Goal: Transaction & Acquisition: Purchase product/service

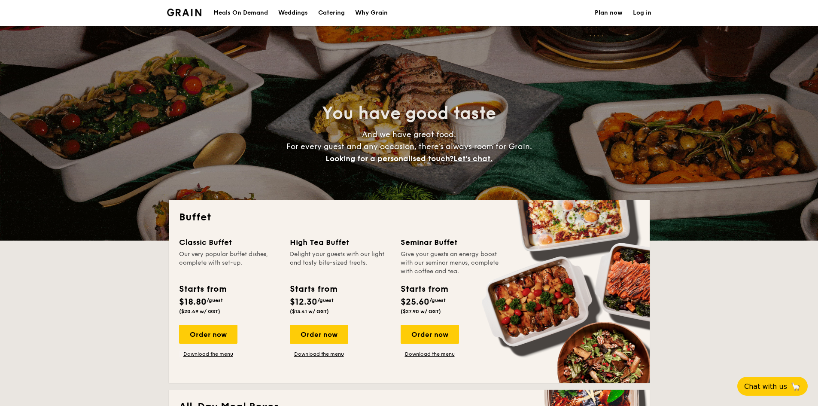
select select
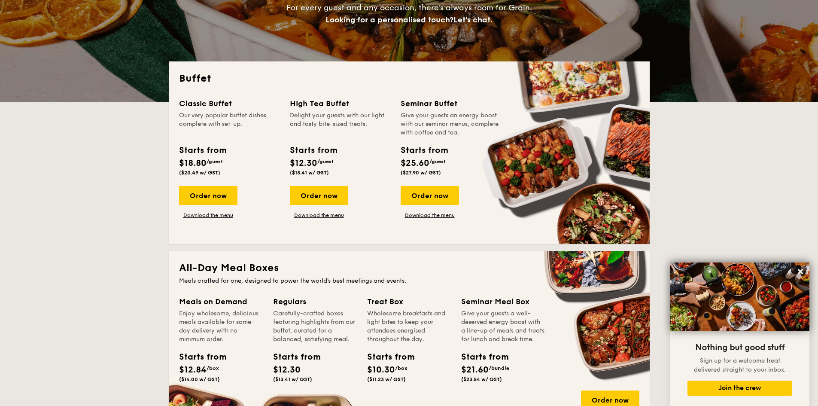
scroll to position [117, 0]
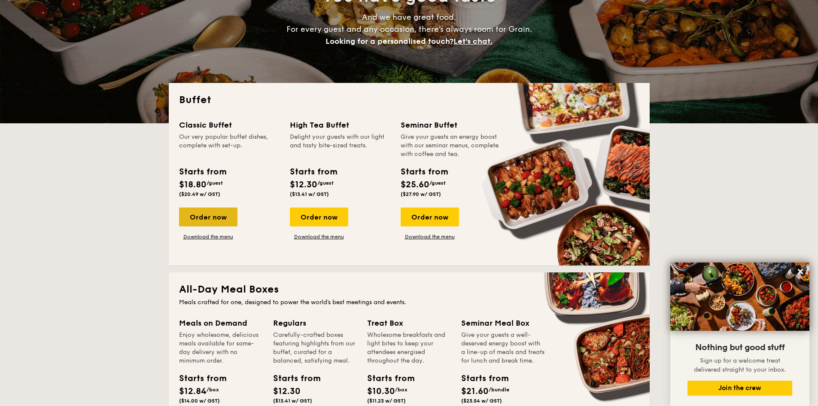
click at [220, 219] on div "Order now" at bounding box center [208, 216] width 58 height 19
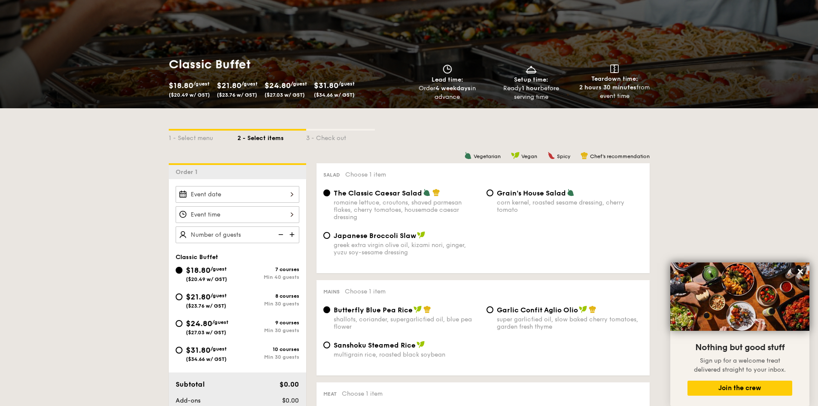
scroll to position [86, 0]
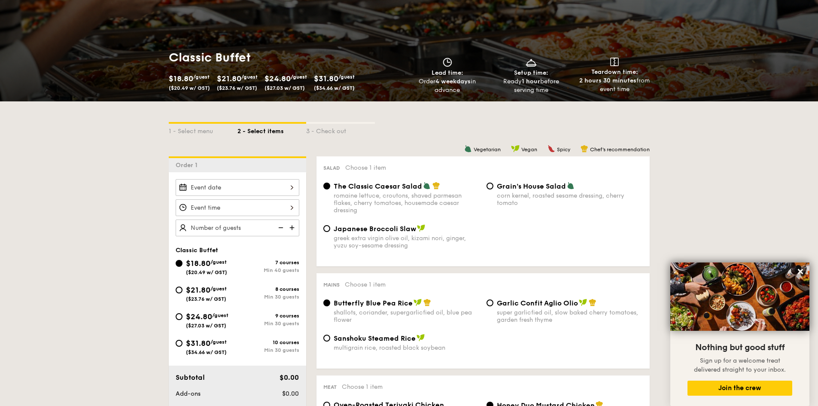
click at [214, 197] on div at bounding box center [238, 207] width 124 height 57
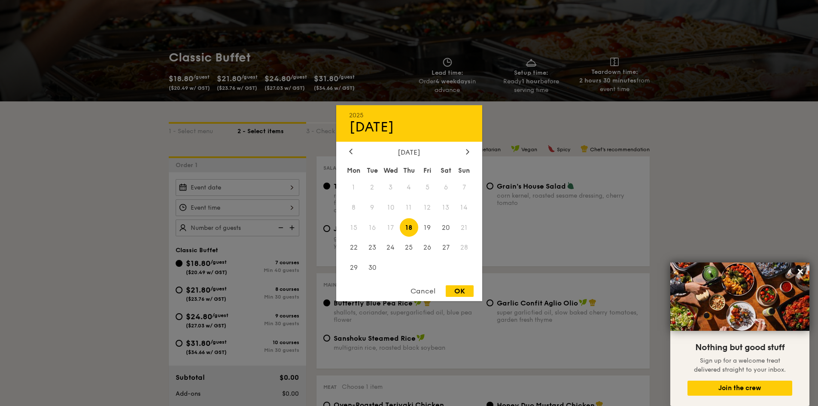
click at [217, 186] on div "2025 Sep [DATE] Tue Wed Thu Fri Sat Sun 1 2 3 4 5 6 7 8 9 10 11 12 13 14 15 16 …" at bounding box center [238, 187] width 124 height 17
click at [466, 152] on div at bounding box center [468, 152] width 8 height 8
click at [447, 186] on span "4" at bounding box center [446, 187] width 18 height 18
click at [474, 293] on div "Cancel OK" at bounding box center [409, 293] width 146 height 16
click at [466, 290] on div "OK" at bounding box center [460, 291] width 28 height 12
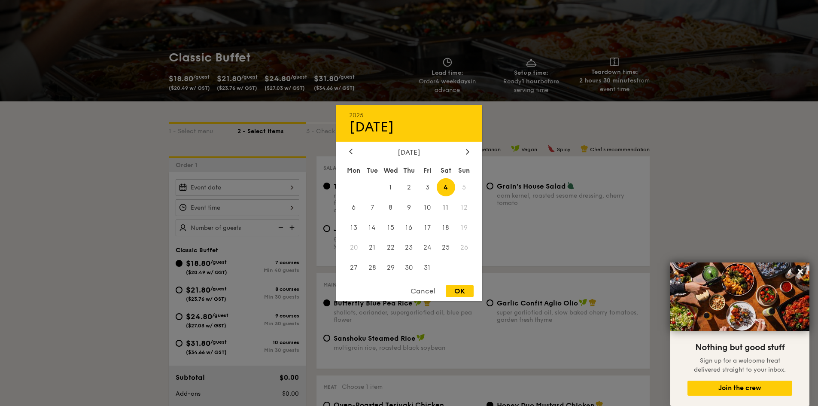
type input "[DATE]"
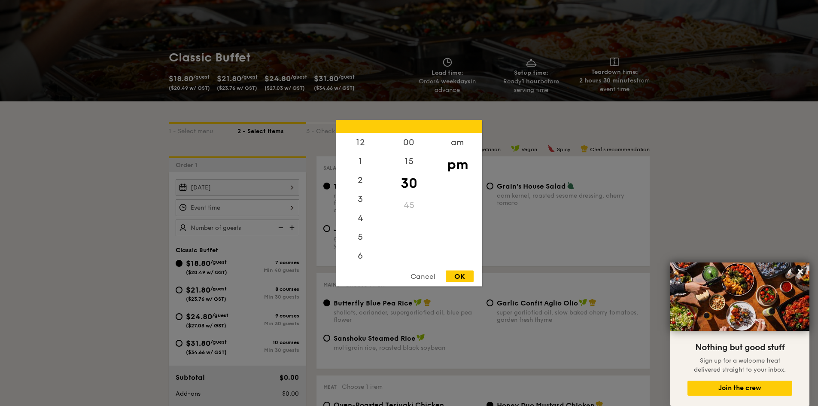
click at [271, 211] on div "12 1 2 3 4 5 6 7 8 9 10 11 00 15 30 45 am pm Cancel OK" at bounding box center [238, 207] width 124 height 17
click at [359, 217] on div "6" at bounding box center [360, 220] width 49 height 25
click at [453, 274] on div "OK" at bounding box center [460, 276] width 28 height 12
type input "6:30PM"
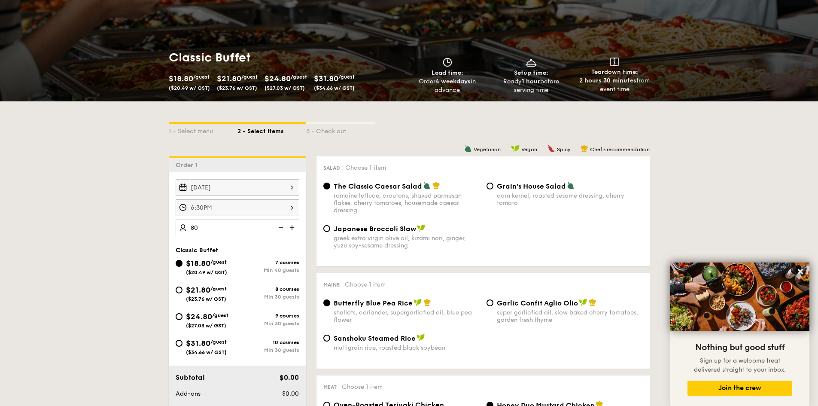
type input "80 guests"
click at [228, 255] on div "Classic Buffet $18.80 /guest ($20.49 w/ GST) 7 courses Min 40 guests $21.80 /gu…" at bounding box center [238, 305] width 124 height 117
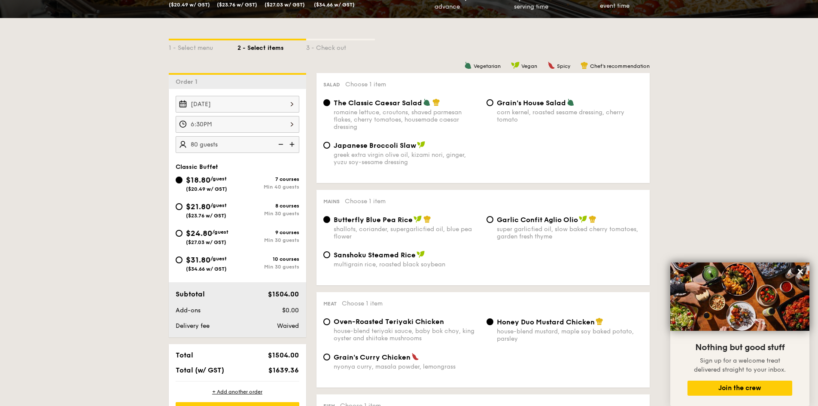
scroll to position [172, 0]
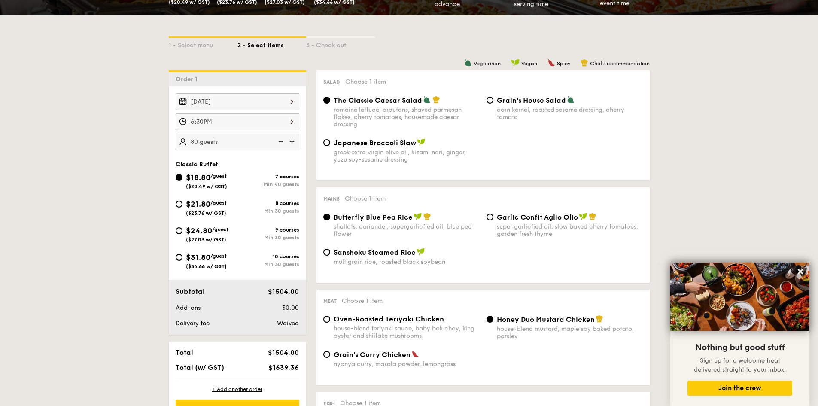
click at [185, 205] on div "$21.80 /guest ($23.76 w/ GST)" at bounding box center [207, 207] width 62 height 18
click at [183, 205] on input "$21.80 /guest ($23.76 w/ GST) 8 courses Min 30 guests" at bounding box center [179, 204] width 7 height 7
radio input "true"
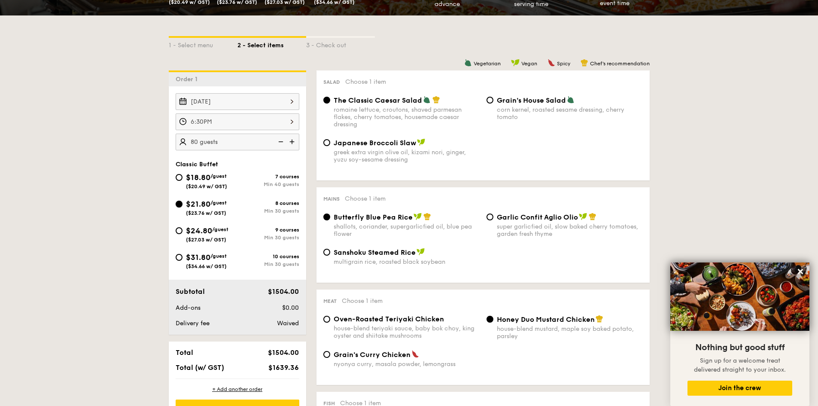
radio input "true"
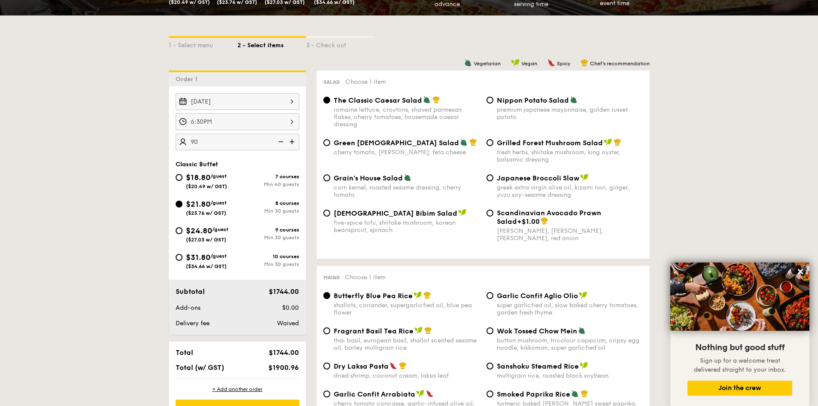
type input "90 guests"
click at [230, 161] on div "Classic Buffet" at bounding box center [238, 164] width 124 height 7
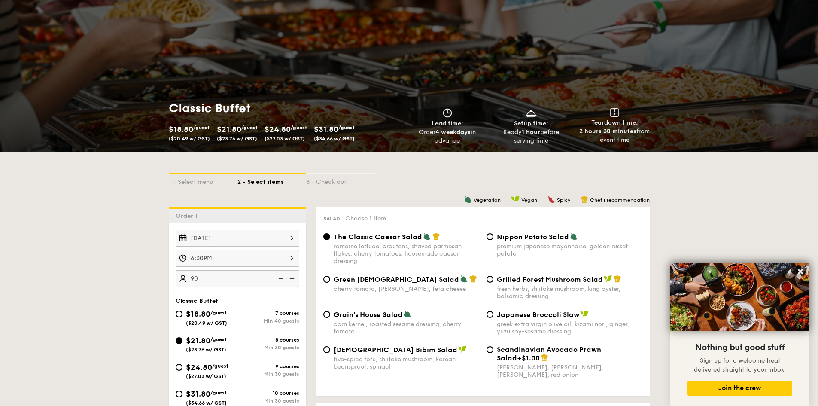
scroll to position [129, 0]
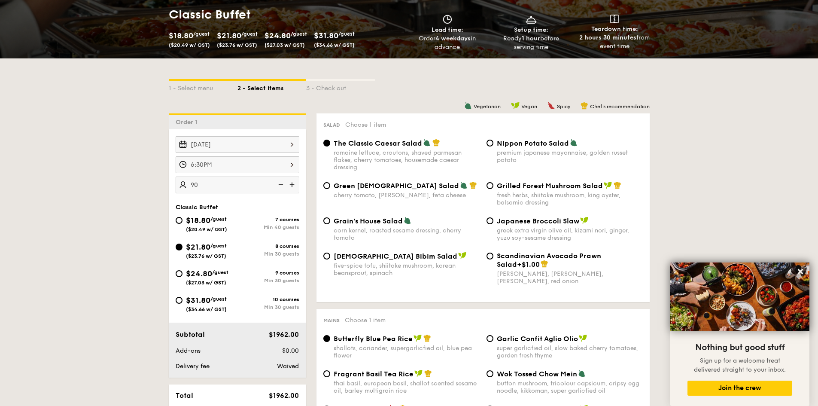
click at [572, 177] on div "The Classic Caesar Salad romaine lettuce, croutons, shaved parmesan flakes, che…" at bounding box center [483, 160] width 326 height 43
click at [549, 188] on span "Grilled Forest Mushroom Salad" at bounding box center [550, 186] width 106 height 8
click at [493, 188] on input "Grilled Forest Mushroom Salad fresh herbs, shiitake mushroom, king oyster, bals…" at bounding box center [490, 185] width 7 height 7
radio input "true"
click at [549, 188] on span "Grilled Forest Mushroom Salad" at bounding box center [550, 186] width 106 height 8
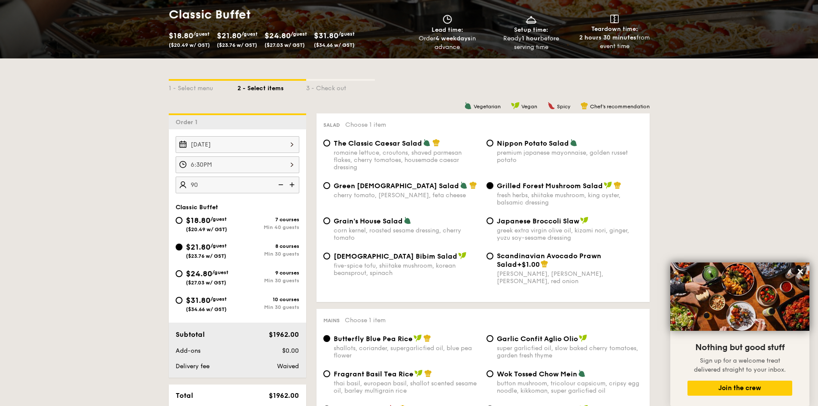
click at [493, 188] on input "Grilled Forest Mushroom Salad fresh herbs, shiitake mushroom, king oyster, bals…" at bounding box center [490, 185] width 7 height 7
click at [534, 222] on span "Japanese Broccoli Slaw" at bounding box center [538, 221] width 82 height 8
click at [493, 222] on input "Japanese Broccoli Slaw greek extra virgin olive oil, kizami [PERSON_NAME], yuzu…" at bounding box center [490, 220] width 7 height 7
radio input "true"
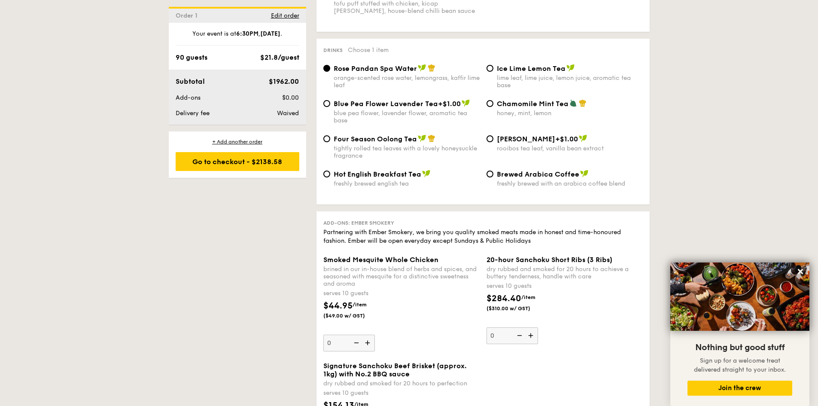
scroll to position [1511, 0]
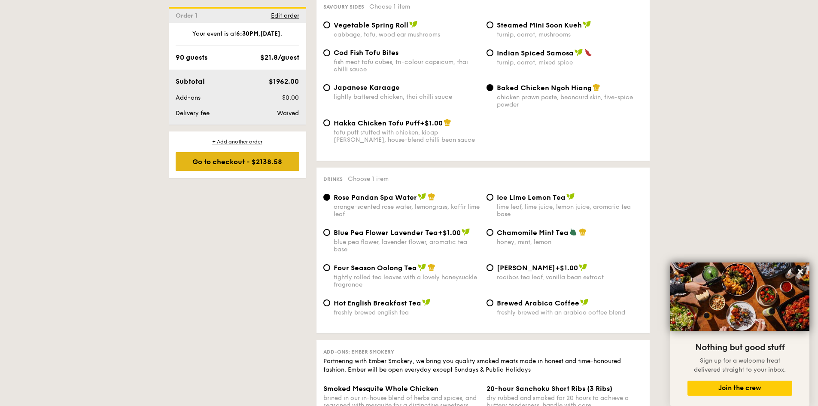
click at [197, 161] on div "Go to checkout - $2138.58" at bounding box center [238, 161] width 124 height 19
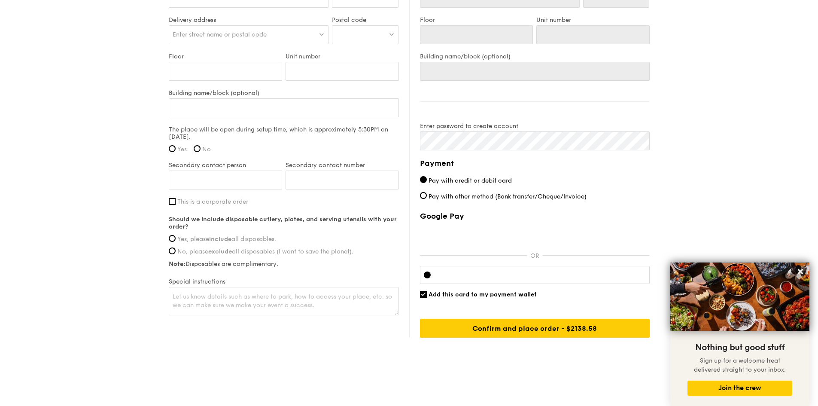
scroll to position [590, 0]
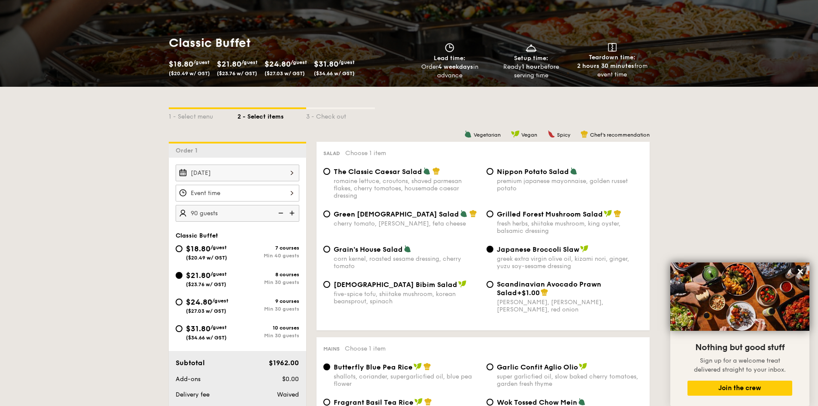
scroll to position [272, 0]
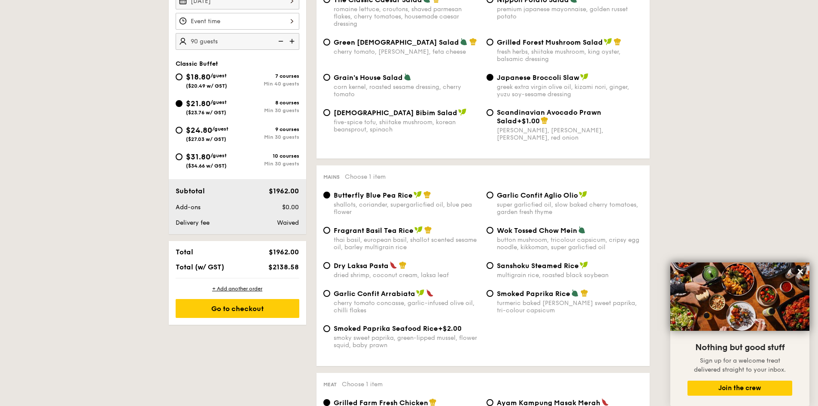
click at [184, 204] on span "Add-ons" at bounding box center [188, 207] width 25 height 7
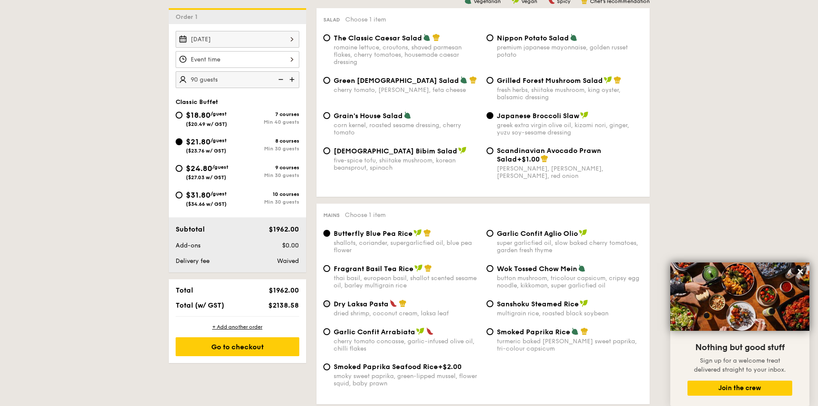
scroll to position [143, 0]
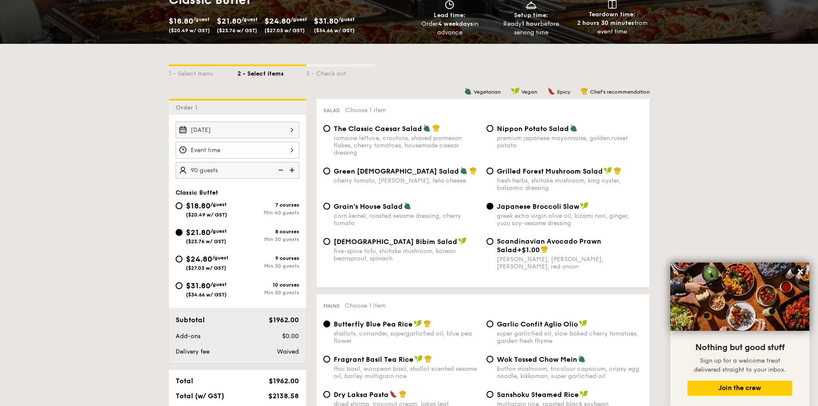
click at [276, 174] on img at bounding box center [280, 170] width 13 height 16
type input "80 guests"
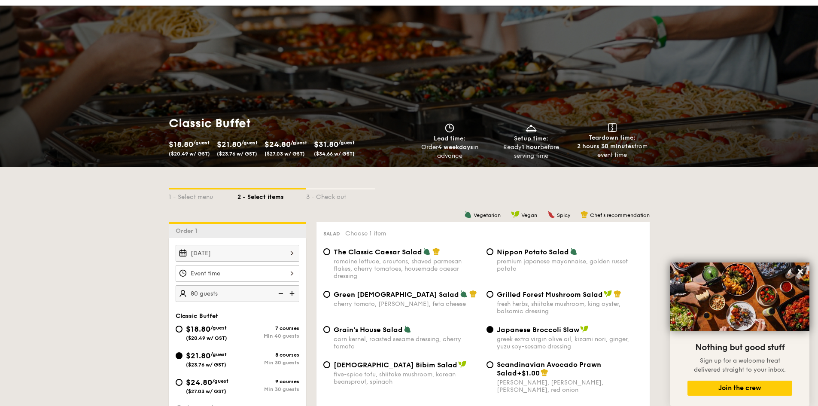
scroll to position [129, 0]
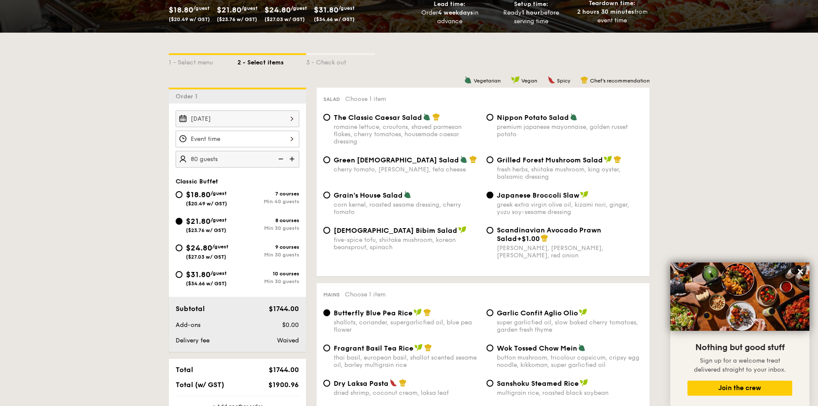
scroll to position [215, 0]
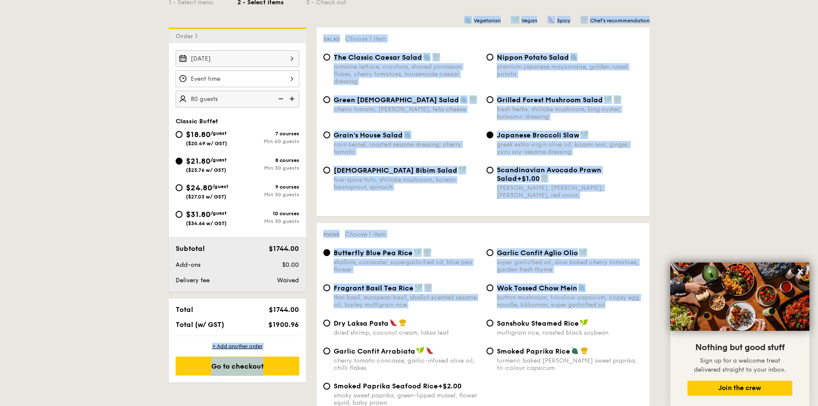
drag, startPoint x: 272, startPoint y: 324, endPoint x: 321, endPoint y: 321, distance: 48.6
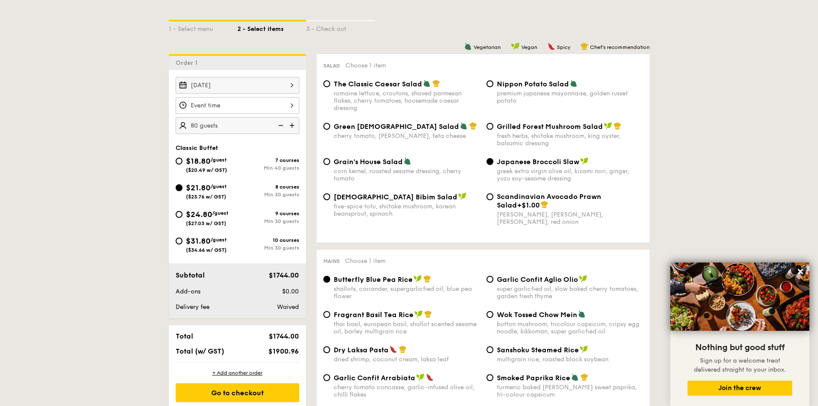
scroll to position [129, 0]
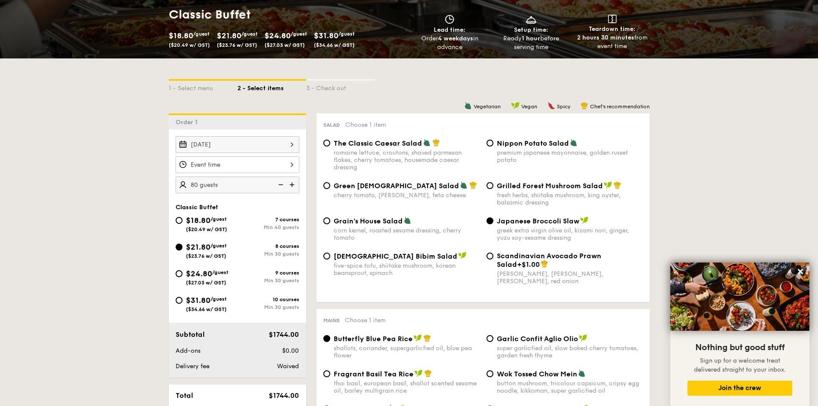
click at [369, 153] on div "romaine lettuce, croutons, shaved parmesan flakes, cherry tomatoes, housemade c…" at bounding box center [407, 160] width 146 height 22
click at [330, 146] on input "The Classic Caesar Salad romaine lettuce, croutons, shaved parmesan flakes, che…" at bounding box center [326, 143] width 7 height 7
radio input "true"
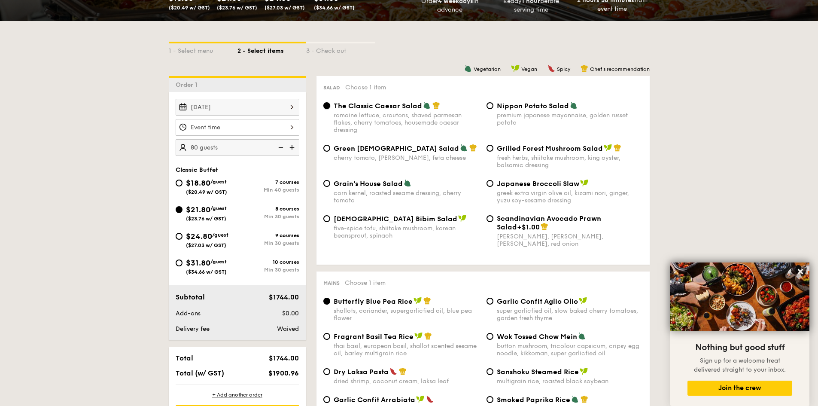
scroll to position [258, 0]
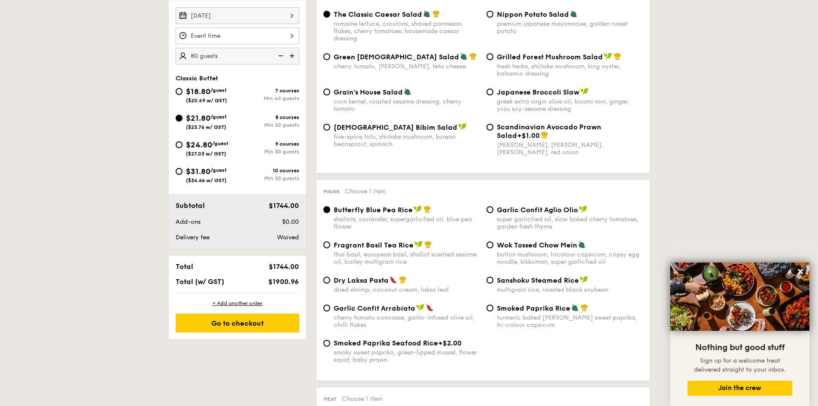
click at [516, 217] on div "super garlicfied oil, slow baked cherry tomatoes, garden fresh thyme" at bounding box center [570, 223] width 146 height 15
click at [493, 213] on input "Garlic Confit Aglio Olio super garlicfied oil, slow baked cherry tomatoes, gard…" at bounding box center [490, 209] width 7 height 7
radio input "true"
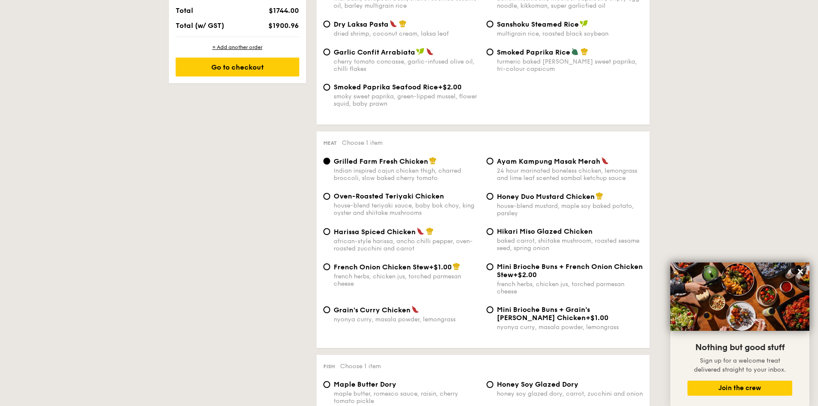
scroll to position [515, 0]
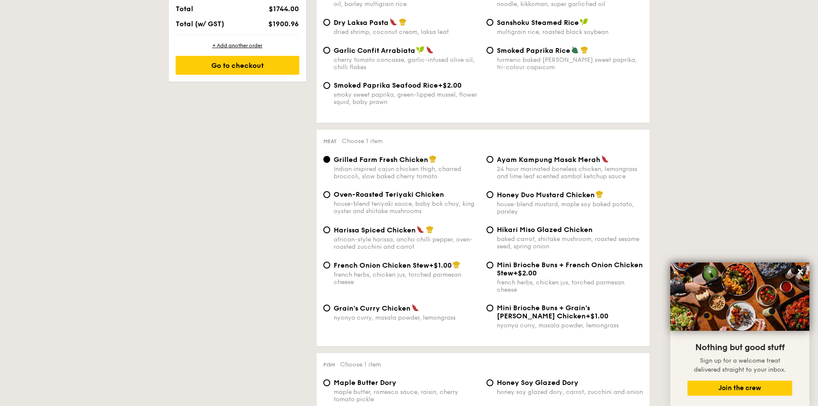
click at [377, 268] on span "French Onion Chicken Stew" at bounding box center [381, 265] width 95 height 8
click at [330, 268] on input "French Onion Chicken Stew +$1.00 french herbs, chicken jus, torched parmesan ch…" at bounding box center [326, 265] width 7 height 7
radio input "true"
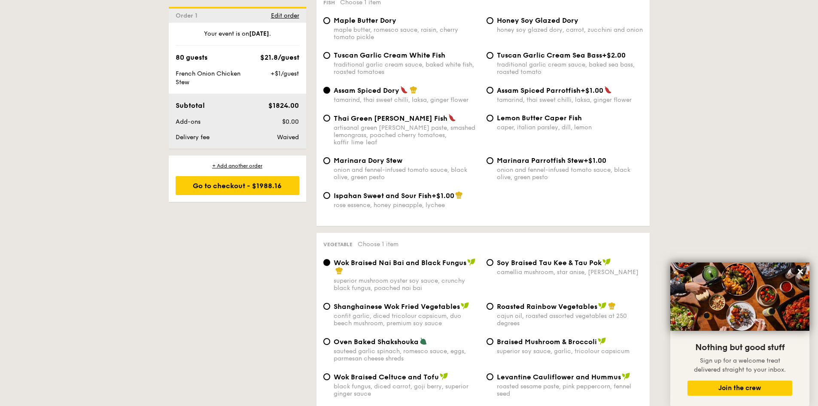
scroll to position [813, 0]
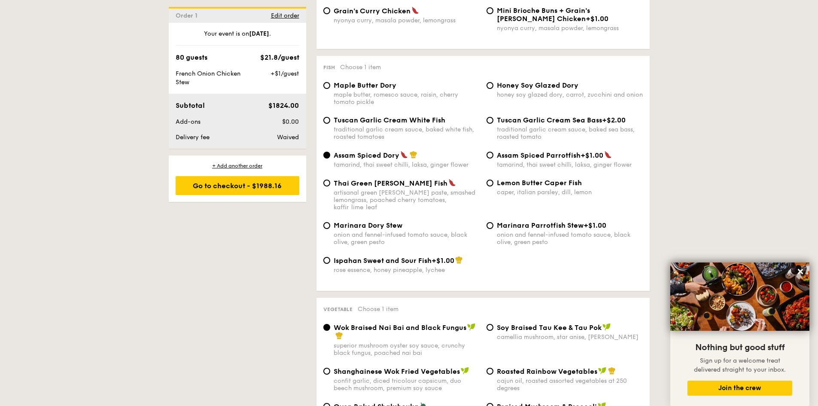
click at [386, 121] on span "Tuscan Garlic Cream White Fish" at bounding box center [390, 120] width 112 height 8
click at [330, 121] on input "Tuscan Garlic Cream White Fish traditional garlic cream sauce, baked white fish…" at bounding box center [326, 120] width 7 height 7
radio input "true"
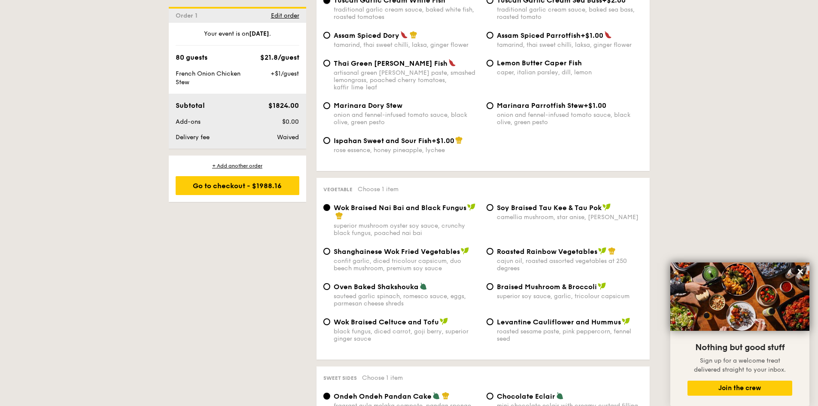
scroll to position [941, 0]
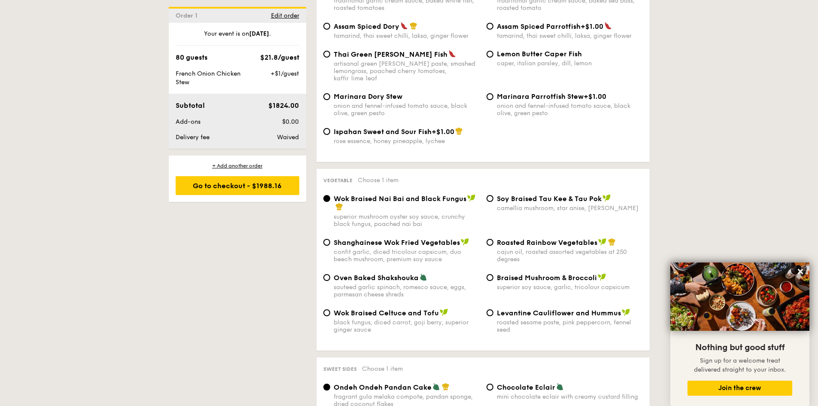
click at [526, 204] on div "camellia mushroom, star anise, [PERSON_NAME]" at bounding box center [570, 207] width 146 height 7
click at [493, 202] on input "⁠Soy Braised Tau Kee & Tau Pok camellia mushroom, star anise, goji [PERSON_NAME]" at bounding box center [490, 198] width 7 height 7
radio input "true"
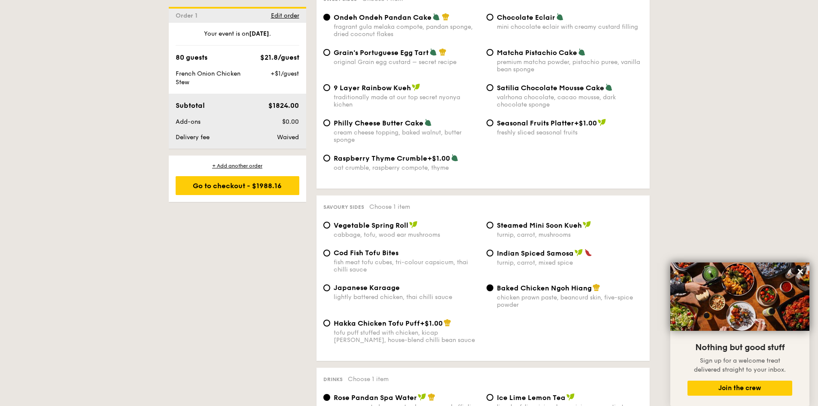
scroll to position [1328, 0]
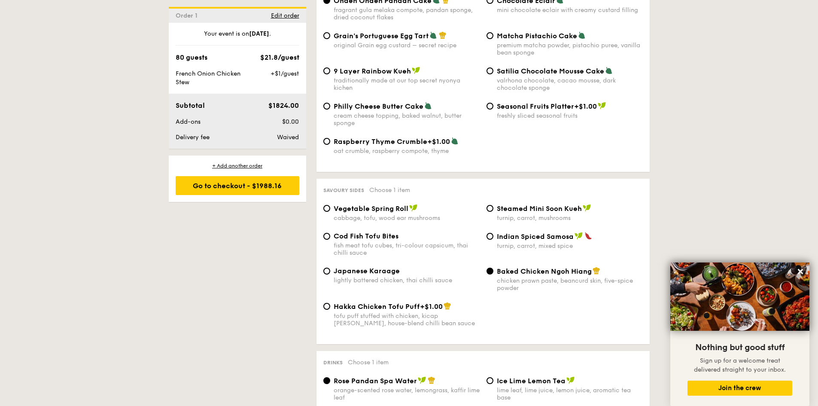
click at [387, 232] on span "Cod Fish Tofu Bites" at bounding box center [366, 236] width 65 height 8
click at [330, 233] on input "Cod Fish Tofu Bites fish meat tofu cubes, tri-colour capsicum, thai chilli sauce" at bounding box center [326, 236] width 7 height 7
radio input "true"
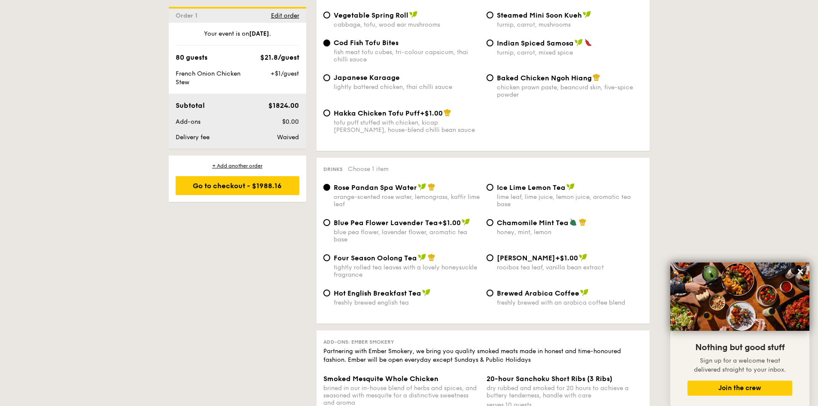
scroll to position [1543, 0]
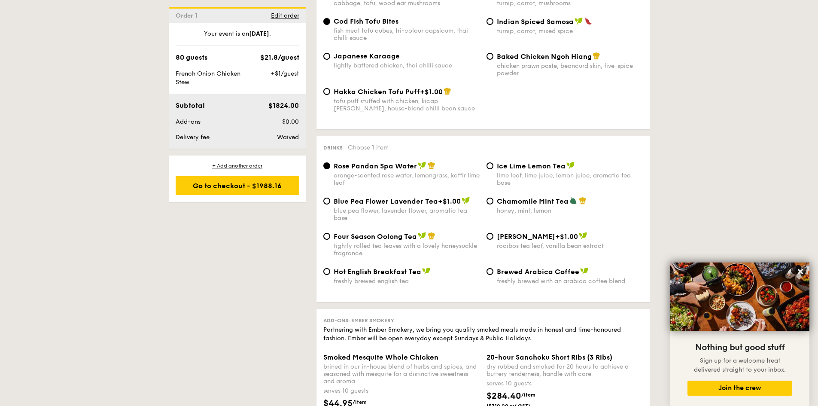
click at [532, 207] on div "honey, mint, lemon" at bounding box center [570, 210] width 146 height 7
click at [493, 200] on input "Chamomile Mint Tea honey, mint, lemon" at bounding box center [490, 201] width 7 height 7
radio input "true"
click at [583, 197] on img at bounding box center [583, 201] width 8 height 8
click at [493, 198] on input "Chamomile Mint Tea honey, mint, lemon" at bounding box center [490, 201] width 7 height 7
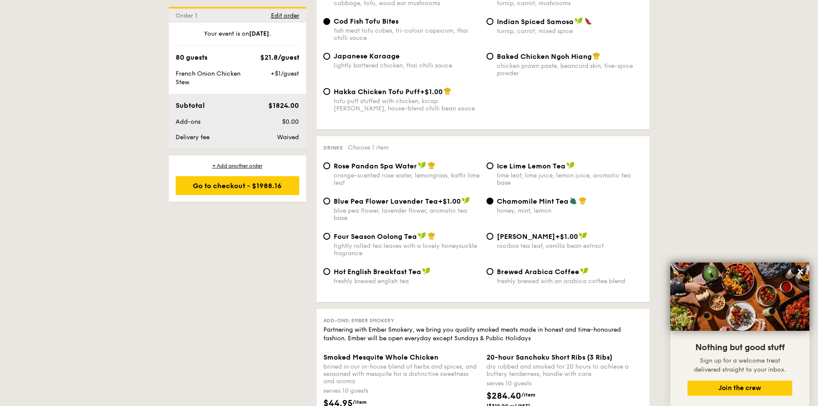
drag, startPoint x: 583, startPoint y: 195, endPoint x: 666, endPoint y: 163, distance: 88.9
click at [628, 179] on div "Rose Pandan Spa Water orange-scented rose water, lemongrass, kaffir lime leaf I…" at bounding box center [483, 228] width 320 height 134
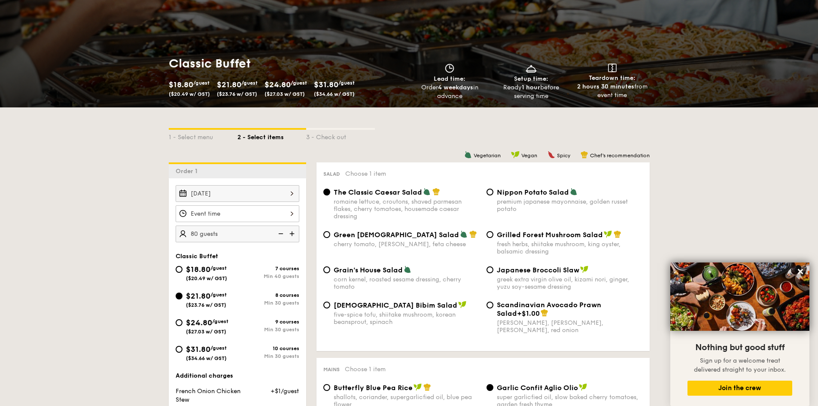
scroll to position [86, 0]
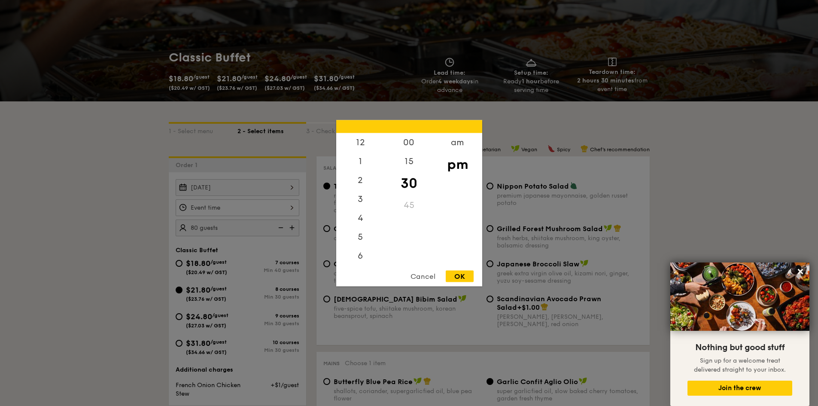
click at [231, 203] on div "12 1 2 3 4 5 6 7 8 9 10 11 00 15 30 45 am pm Cancel OK" at bounding box center [238, 207] width 124 height 17
click at [353, 223] on div "6" at bounding box center [360, 220] width 49 height 25
click at [472, 279] on div "OK" at bounding box center [460, 276] width 28 height 12
type input "6:30PM"
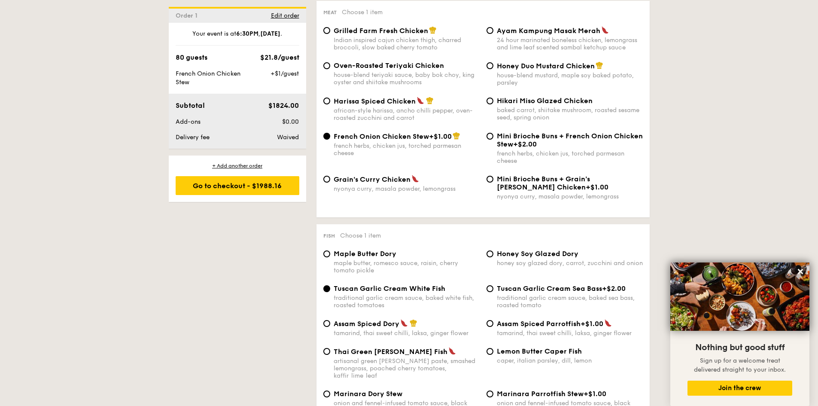
scroll to position [773, 0]
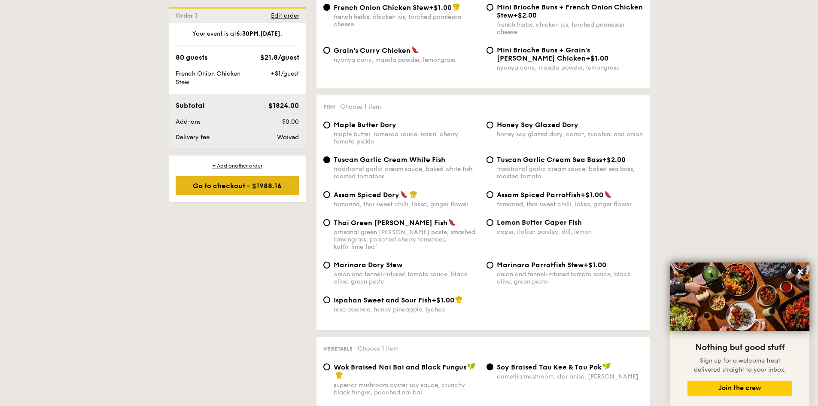
click at [239, 183] on div "Go to checkout - $1988.16" at bounding box center [238, 185] width 124 height 19
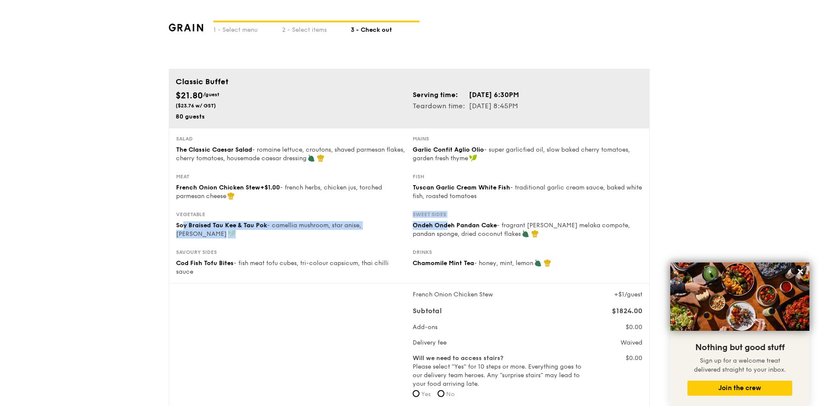
drag, startPoint x: 183, startPoint y: 225, endPoint x: 449, endPoint y: 225, distance: 266.3
click at [449, 225] on div "Vegetable ⁠Soy Braised Tau Kee & Tau Pok - camellia mushroom, star anise, goji …" at bounding box center [409, 230] width 473 height 38
click at [324, 248] on div "Vegetable ⁠Soy Braised Tau Kee & Tau Pok - camellia mushroom, star anise, goji …" at bounding box center [409, 230] width 473 height 38
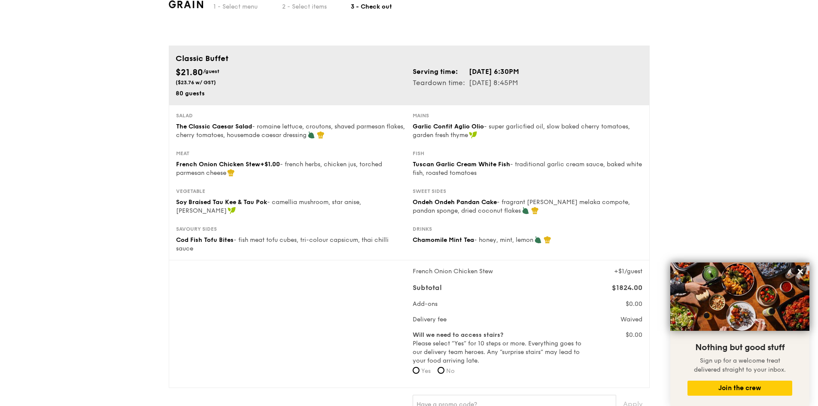
scroll to position [86, 0]
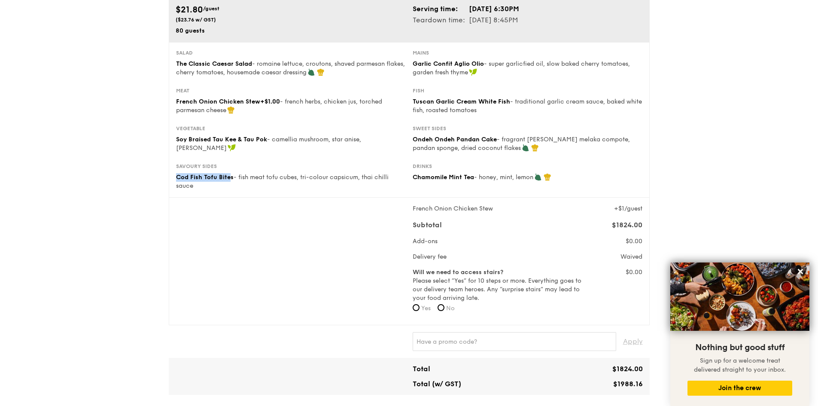
drag, startPoint x: 190, startPoint y: 178, endPoint x: 228, endPoint y: 179, distance: 38.2
click at [228, 179] on span "Cod Fish Tofu Bites" at bounding box center [205, 176] width 58 height 7
click at [441, 104] on span "Tuscan Garlic Cream White Fish" at bounding box center [461, 101] width 97 height 7
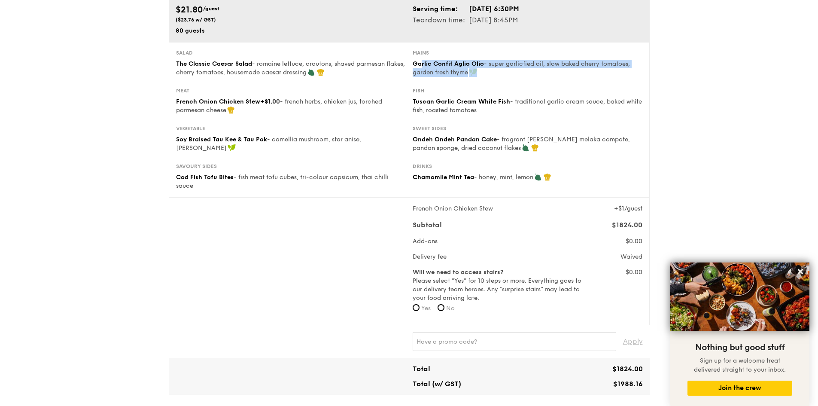
drag, startPoint x: 479, startPoint y: 67, endPoint x: 420, endPoint y: 58, distance: 59.5
click at [420, 58] on div "Mains Garlic Confit Aglio Olio - super garlicfied oil, slow baked cherry tomato…" at bounding box center [528, 62] width 230 height 27
click at [473, 86] on div "Salad The Classic Caesar Salad - romaine lettuce, croutons, shaved parmesan fla…" at bounding box center [409, 68] width 473 height 38
drag, startPoint x: 487, startPoint y: 113, endPoint x: 402, endPoint y: 100, distance: 86.9
click at [402, 100] on div "Meat French Onion Chicken Stew +$1.00 - french herbs, chicken jus, torched parm…" at bounding box center [409, 106] width 473 height 38
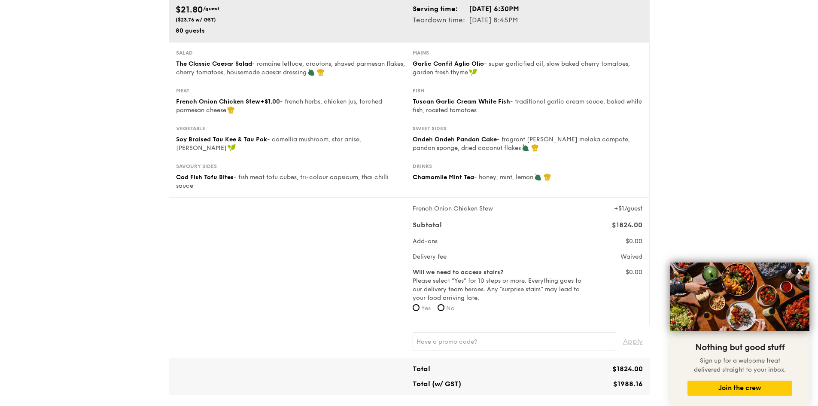
click at [481, 127] on div "Sweet sides" at bounding box center [528, 128] width 230 height 7
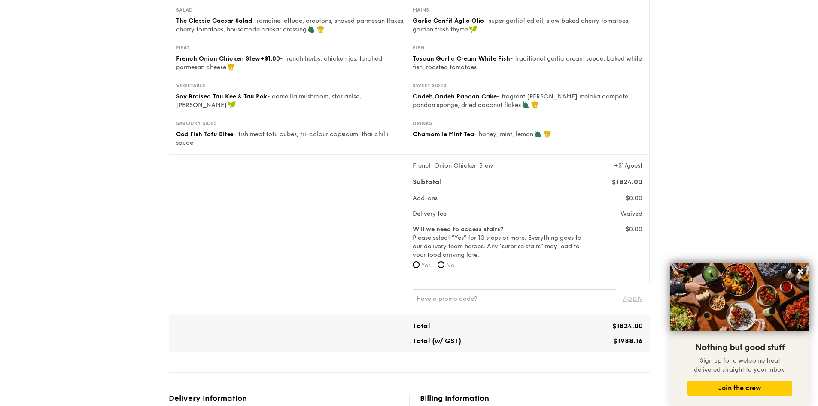
click at [442, 268] on label "No" at bounding box center [446, 265] width 17 height 9
click at [442, 268] on input "No" at bounding box center [441, 264] width 7 height 7
radio input "true"
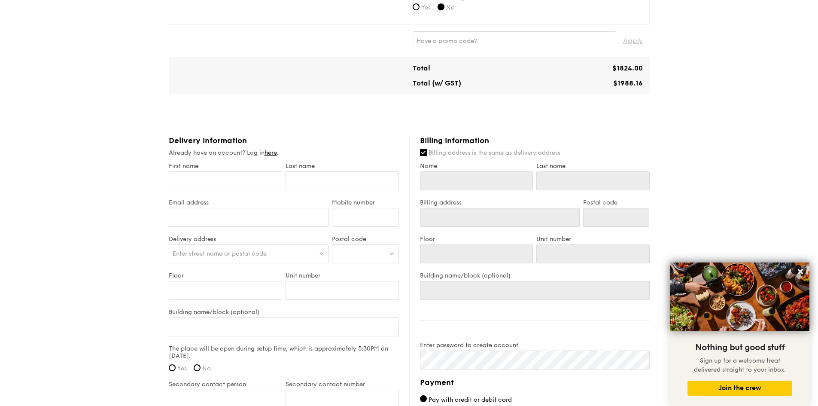
scroll to position [429, 0]
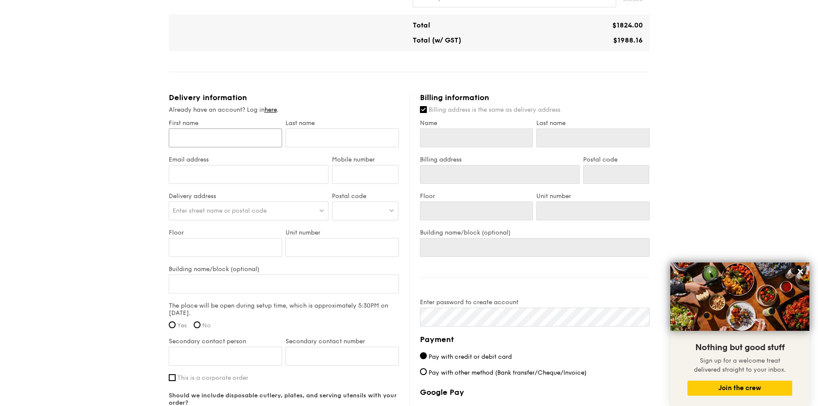
click at [216, 137] on input "First name" at bounding box center [225, 137] width 113 height 19
type input "Y"
type input "Ya"
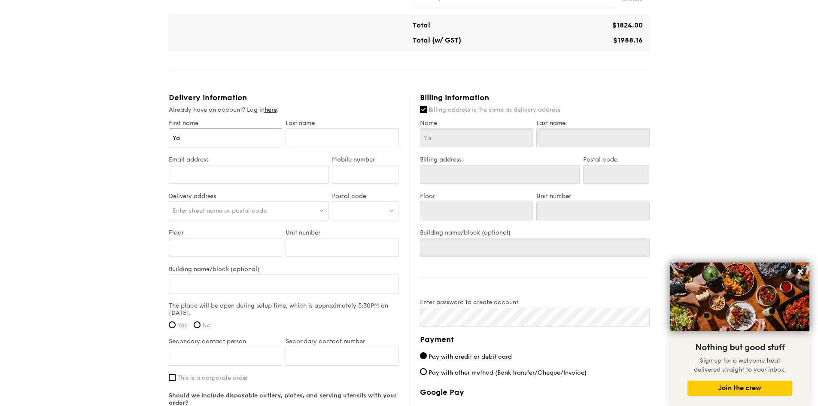
type input "[PERSON_NAME]"
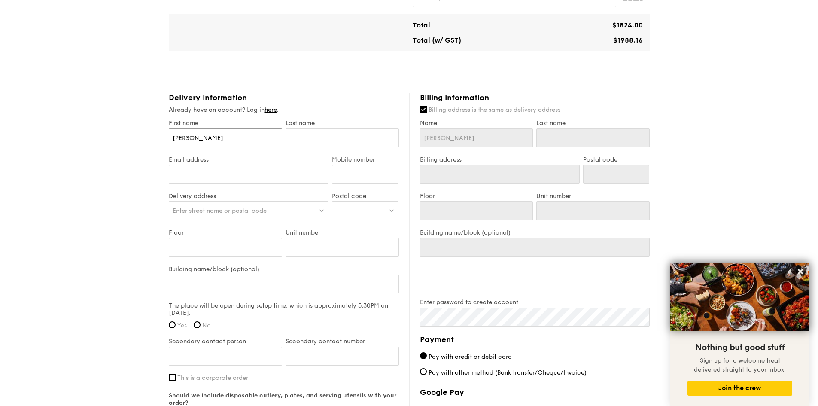
type input "[PERSON_NAME]"
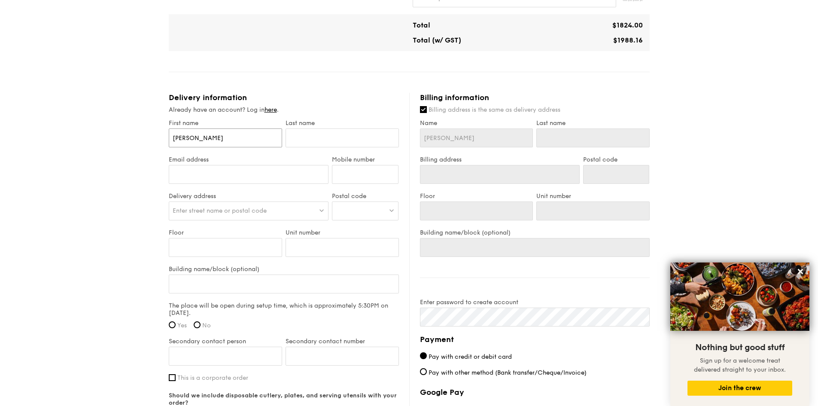
click at [249, 140] on input "[PERSON_NAME]" at bounding box center [225, 137] width 113 height 19
type input "[PERSON_NAME]"
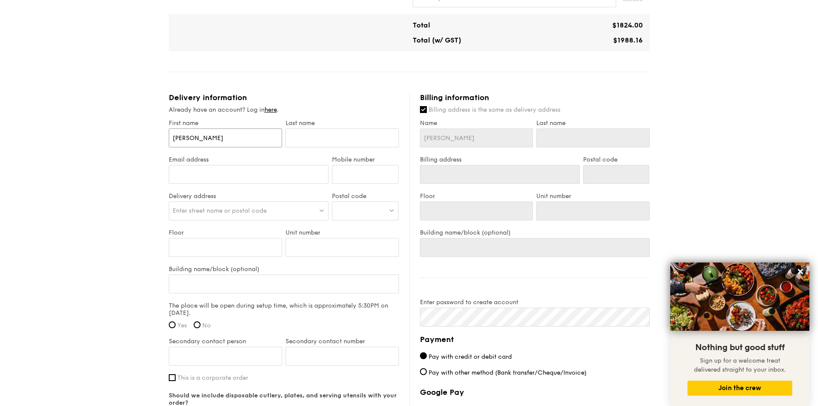
type input "[PERSON_NAME]"
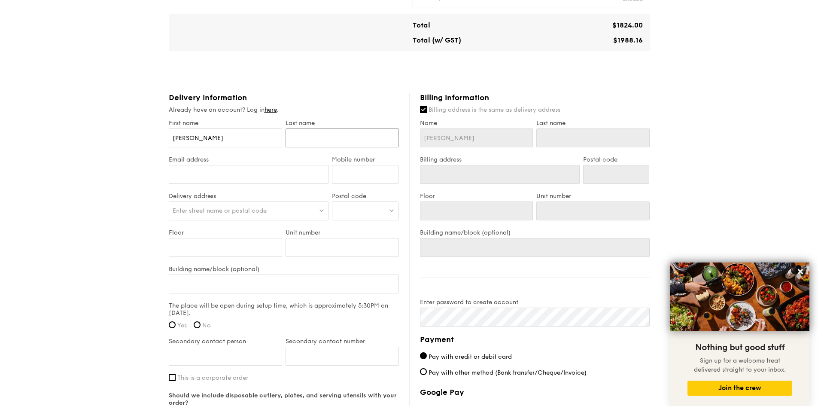
type input "O"
type input "On"
type input "Ong"
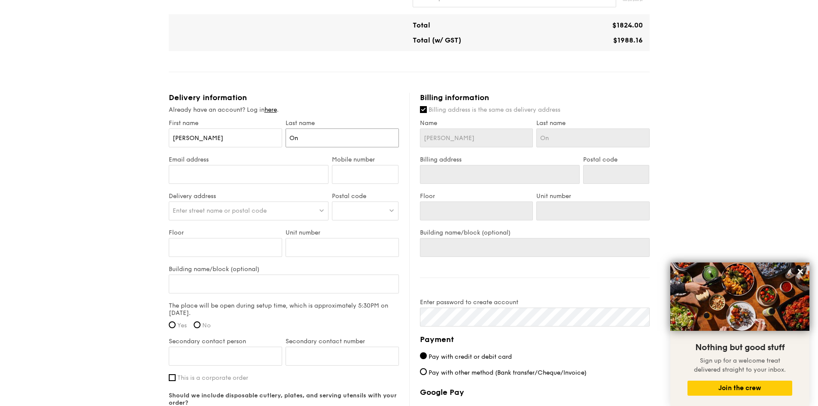
type input "Ong"
click at [226, 182] on input "Email address" at bounding box center [249, 174] width 160 height 19
type input "[EMAIL_ADDRESS][DOMAIN_NAME]"
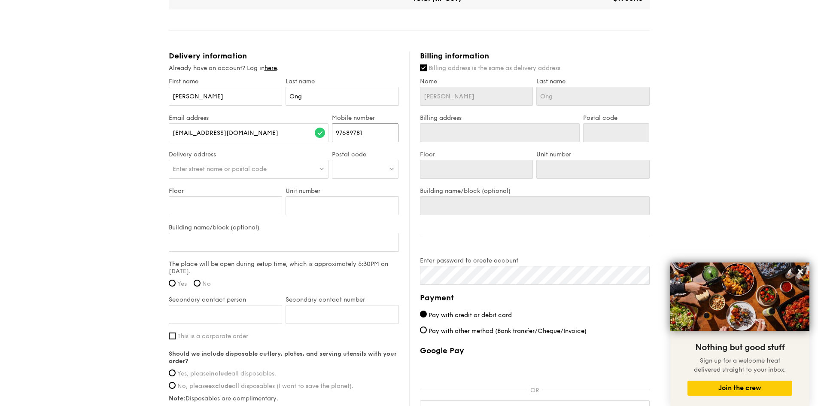
scroll to position [477, 0]
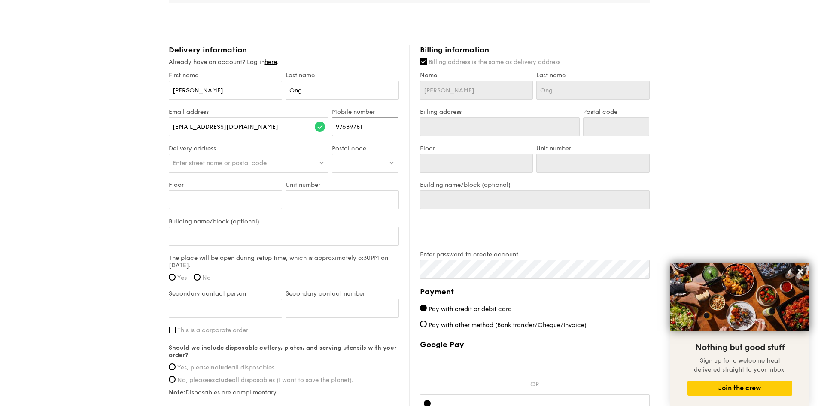
type input "97689781"
click at [223, 157] on div "Enter street name or postal code" at bounding box center [249, 163] width 160 height 19
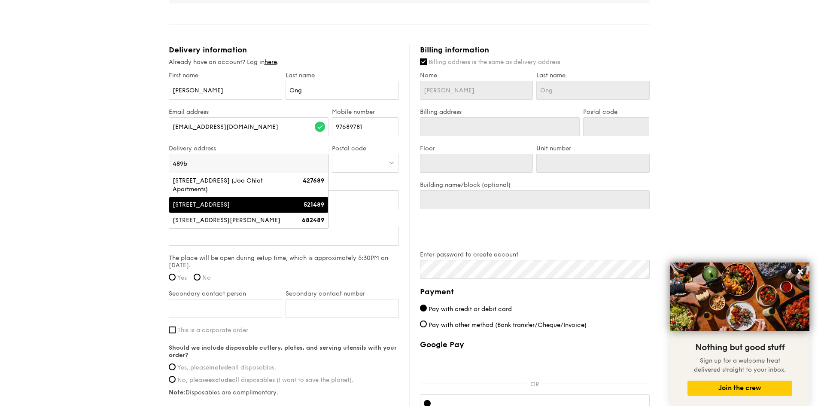
type input "489b"
click at [257, 203] on div "[STREET_ADDRESS]" at bounding box center [230, 205] width 114 height 9
type input "[STREET_ADDRESS]"
type input "521489"
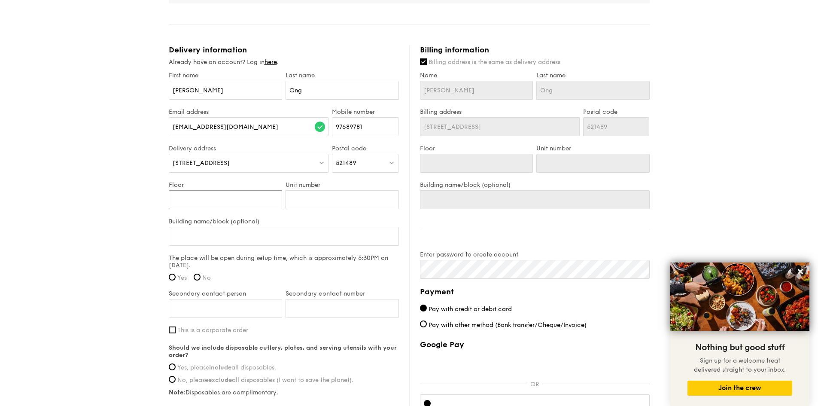
click at [216, 202] on input "Floor" at bounding box center [225, 199] width 113 height 19
type input "4"
type input "0"
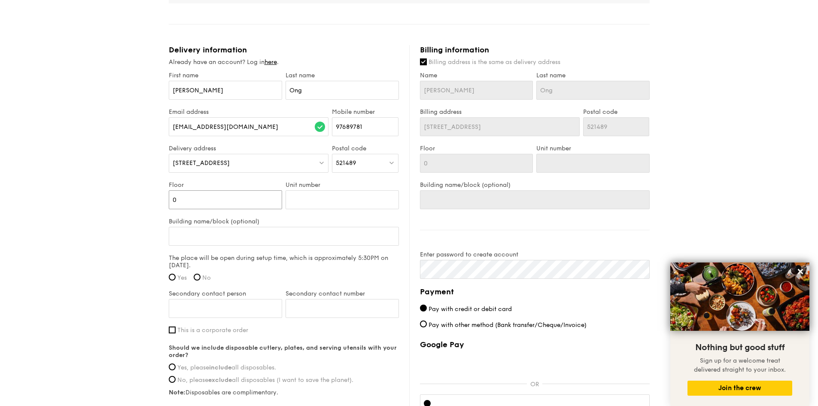
type input "04"
type input "2"
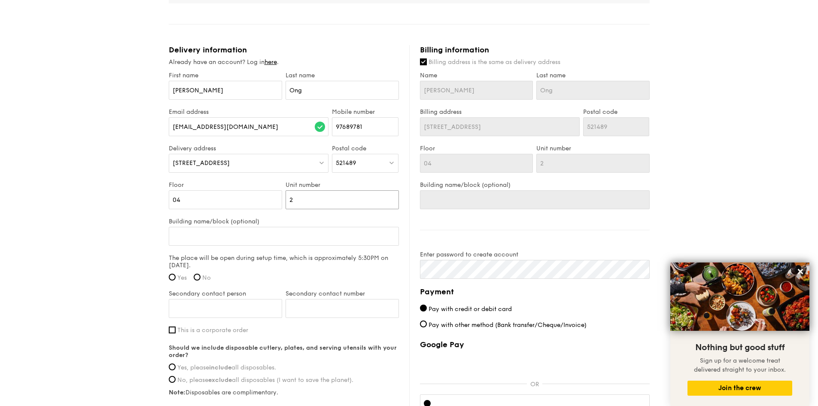
type input "22"
type input "221"
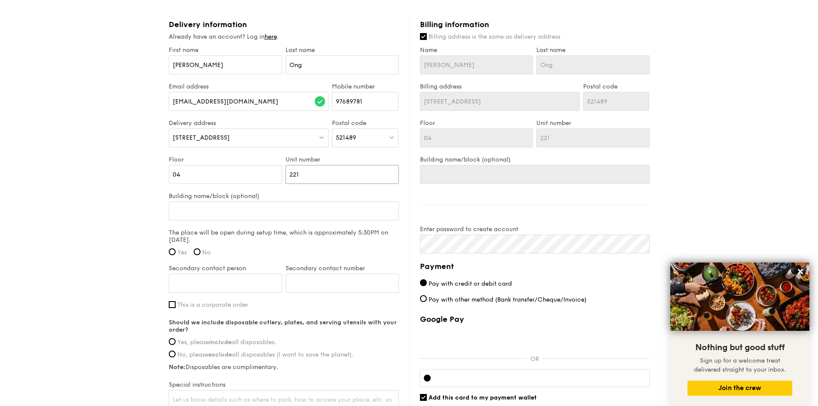
scroll to position [520, 0]
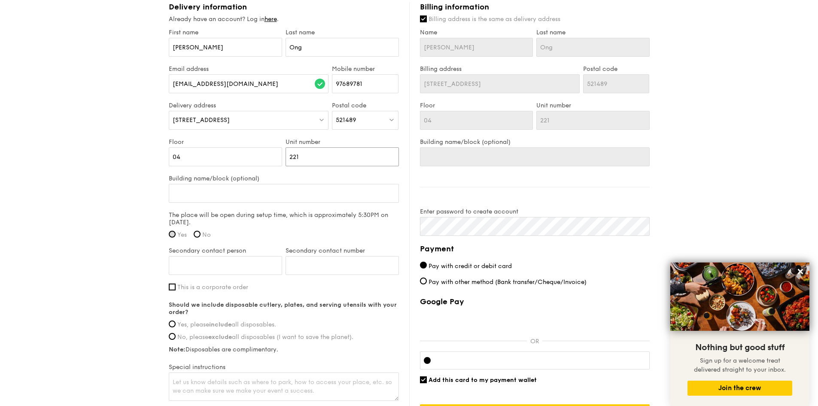
type input "221"
click at [169, 235] on input "Yes" at bounding box center [172, 234] width 7 height 7
radio input "true"
click at [225, 265] on input "Secondary contact person" at bounding box center [225, 265] width 113 height 19
type input "Poh [PERSON_NAME]"
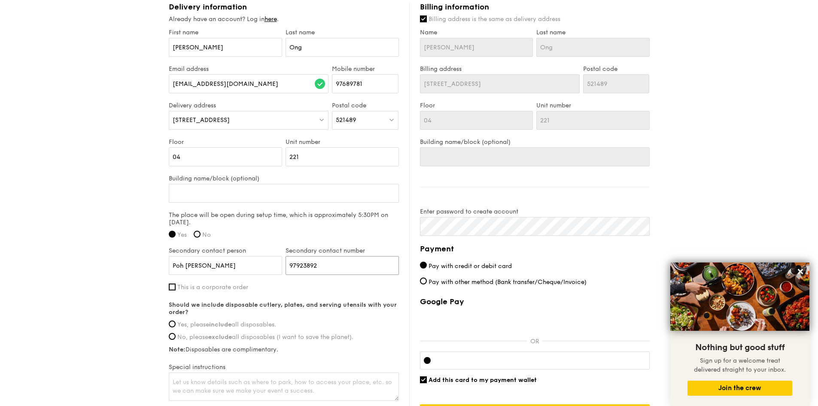
type input "97923892"
click at [318, 275] on div "Secondary contact number 97923892" at bounding box center [342, 265] width 117 height 37
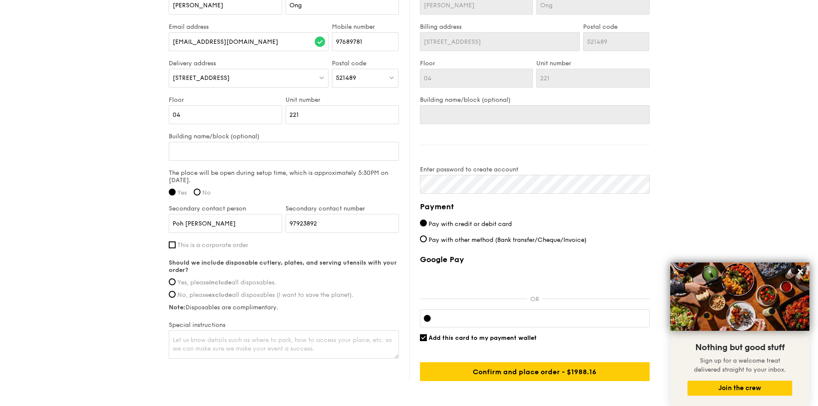
scroll to position [563, 0]
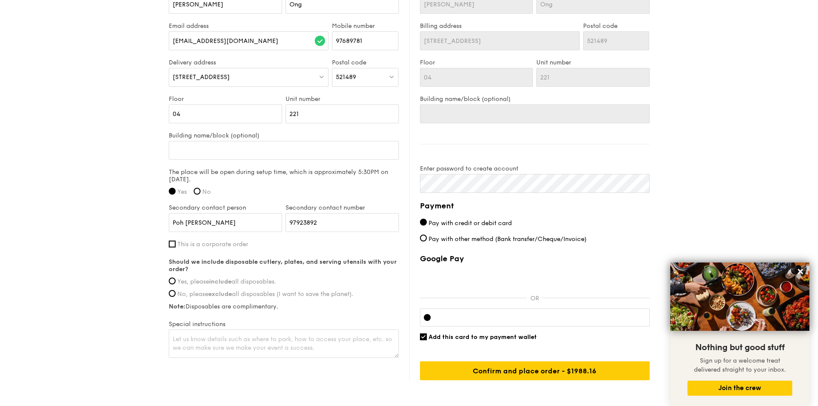
click at [260, 281] on span "Yes, please include all disposables." at bounding box center [226, 281] width 99 height 7
click at [176, 281] on input "Yes, please include all disposables." at bounding box center [172, 280] width 7 height 7
radio input "true"
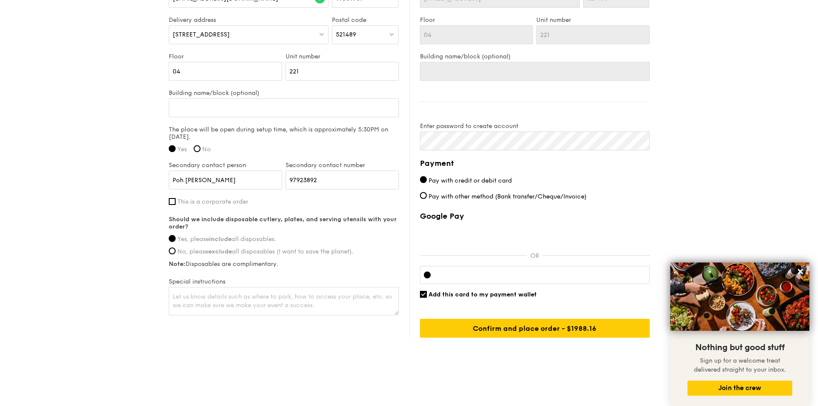
scroll to position [606, 0]
click at [240, 296] on textarea at bounding box center [284, 300] width 230 height 28
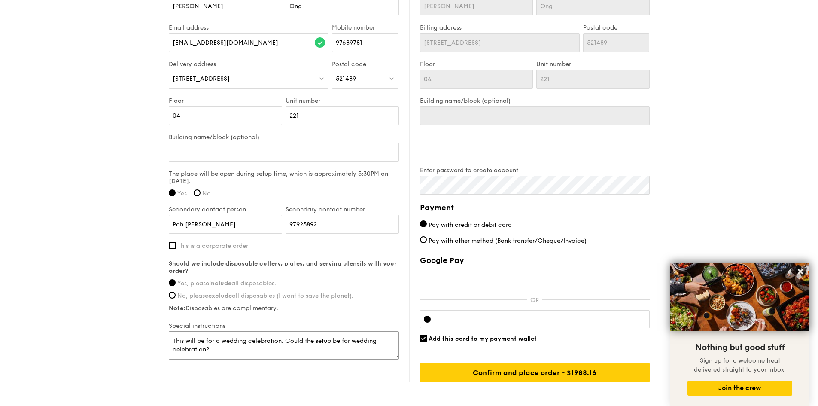
scroll to position [563, 0]
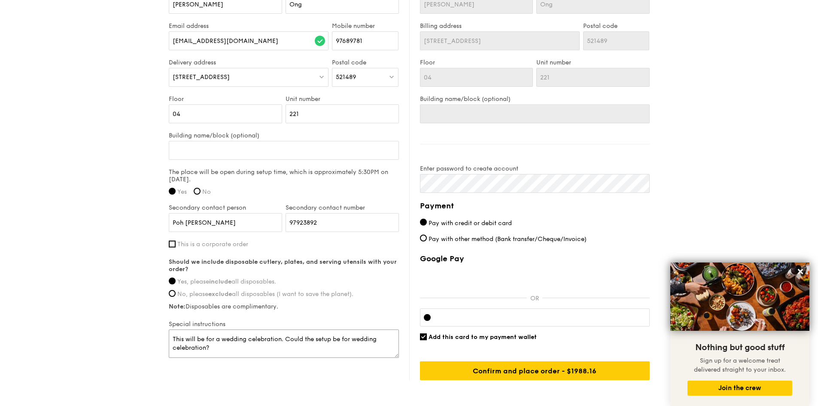
drag, startPoint x: 223, startPoint y: 350, endPoint x: 136, endPoint y: 328, distance: 89.9
click at [241, 346] on textarea "This will be for a wedding celebration. Could the setup be for wedding celebrat…" at bounding box center [284, 343] width 230 height 28
paste textarea "Since this buffet will be for our wedding celebration, could you please arrange…"
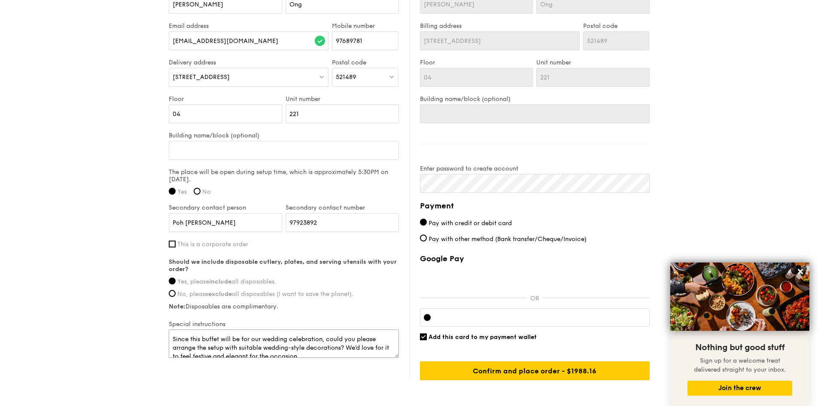
drag, startPoint x: 201, startPoint y: 339, endPoint x: 143, endPoint y: 337, distance: 58.0
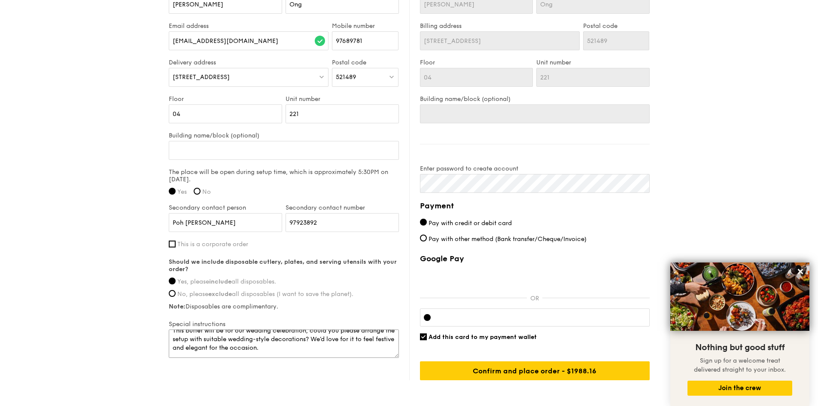
drag, startPoint x: 397, startPoint y: 357, endPoint x: 405, endPoint y: 372, distance: 16.5
click at [405, 372] on div "Delivery information Already have an account? Log in here . First name [PERSON_…" at bounding box center [409, 169] width 481 height 421
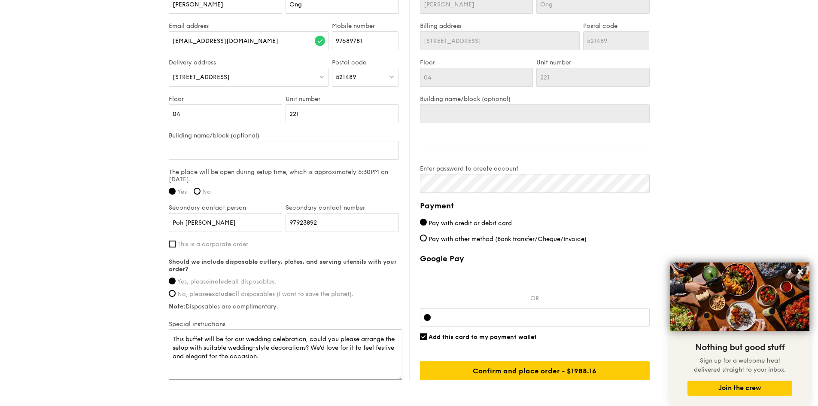
drag, startPoint x: 398, startPoint y: 356, endPoint x: 401, endPoint y: 378, distance: 22.2
click at [401, 378] on textarea "This buffet will be for our wedding celebration, could you please arrange the s…" at bounding box center [286, 354] width 234 height 50
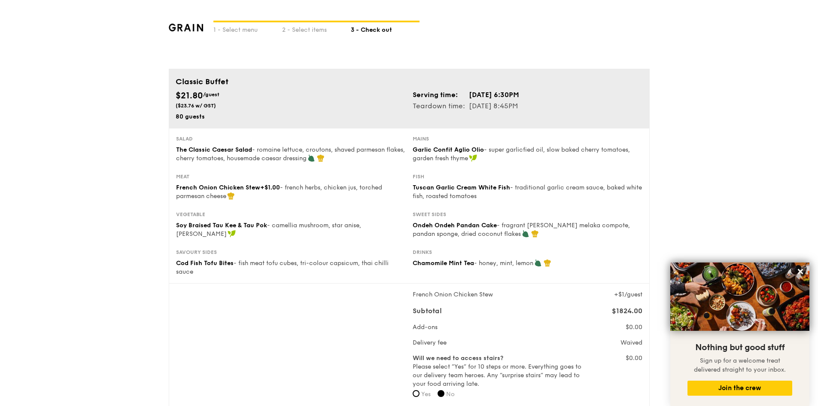
type textarea "This buffet will be for our wedding celebration, could you please arrange the s…"
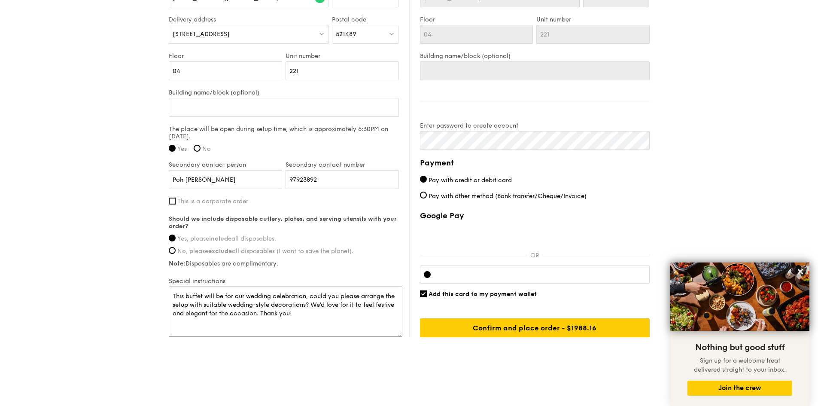
scroll to position [607, 0]
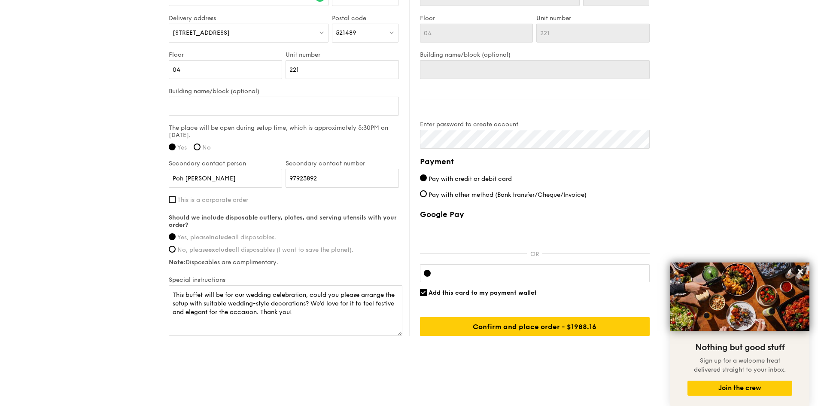
click at [517, 286] on div "Google Pay OR Add this card to my payment wallet Confirm and place order - $198…" at bounding box center [535, 273] width 230 height 126
click at [517, 290] on span "Add this card to my payment wallet" at bounding box center [483, 292] width 108 height 7
click at [427, 290] on input "Add this card to my payment wallet" at bounding box center [423, 292] width 7 height 7
checkbox input "false"
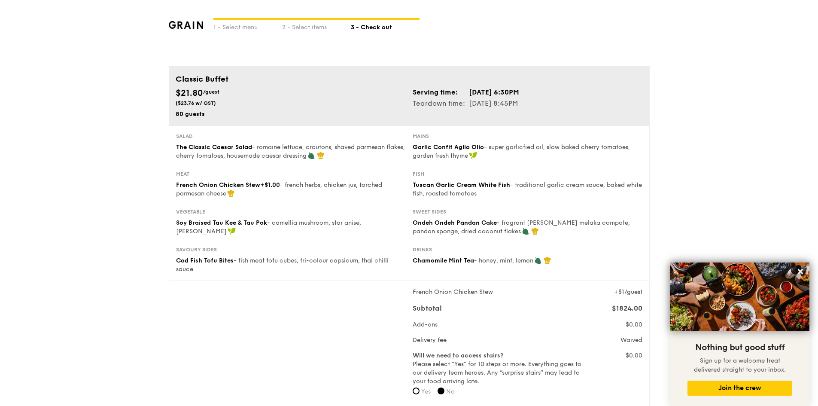
scroll to position [0, 0]
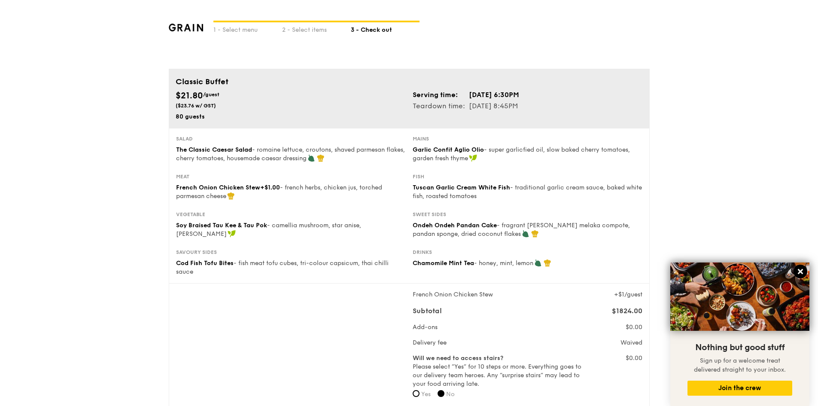
click at [804, 268] on icon at bounding box center [801, 272] width 8 height 8
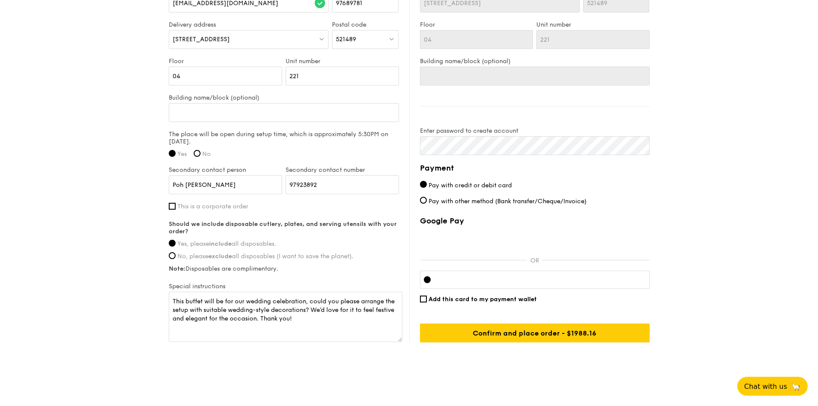
scroll to position [607, 0]
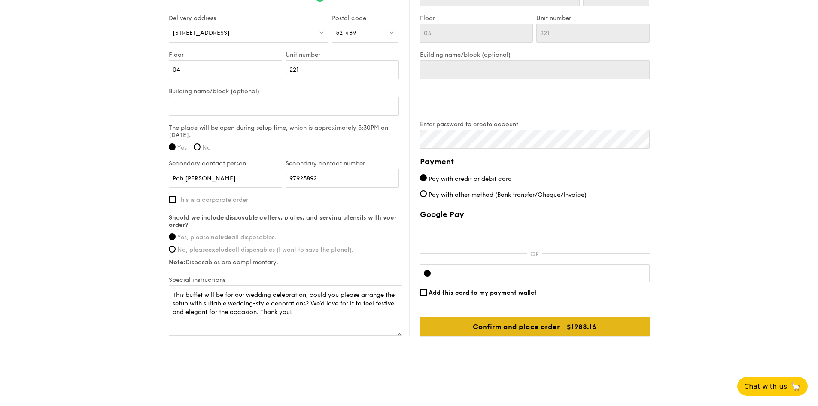
click at [624, 327] on input "Confirm and place order - $1988.16" at bounding box center [535, 326] width 230 height 19
click at [535, 332] on input "Confirm and place order - $1988.16" at bounding box center [535, 326] width 230 height 19
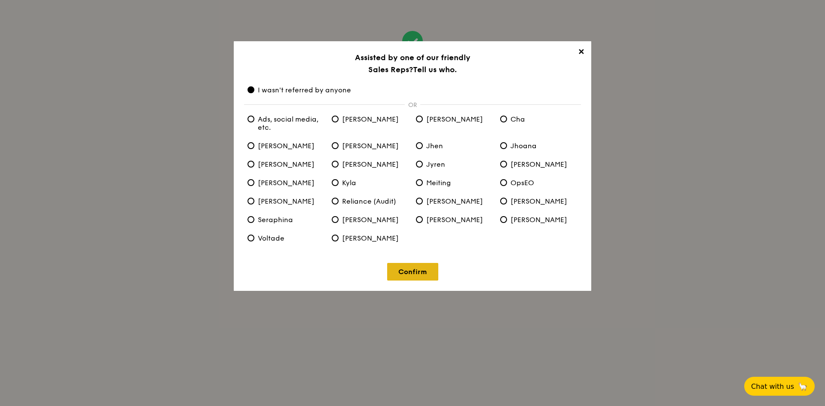
click at [415, 272] on link "Confirm" at bounding box center [412, 272] width 51 height 18
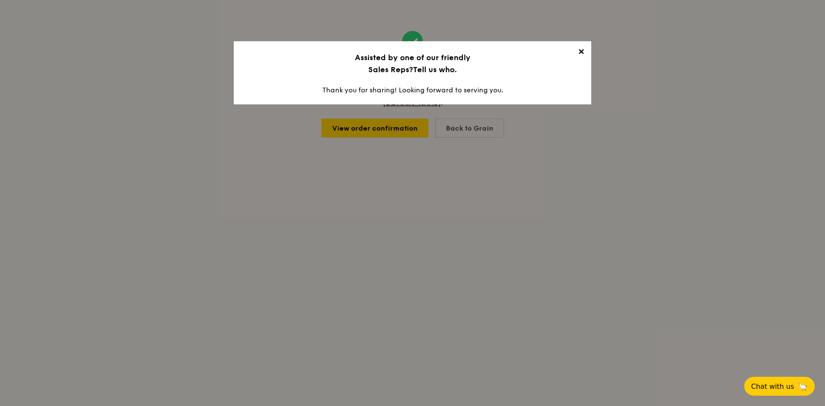
click at [579, 49] on span "✕" at bounding box center [581, 53] width 12 height 12
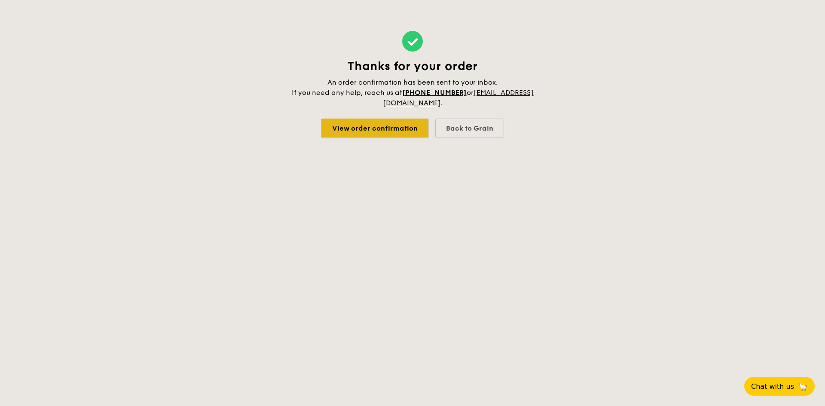
click at [402, 125] on link "View order confirmation" at bounding box center [374, 128] width 107 height 19
click at [405, 124] on link "View order confirmation" at bounding box center [374, 128] width 107 height 19
click at [481, 130] on div "Back to Grain" at bounding box center [469, 128] width 69 height 19
select select
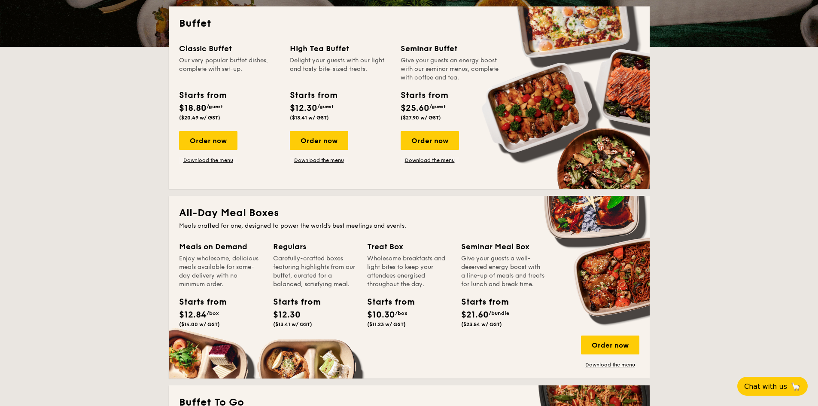
scroll to position [301, 0]
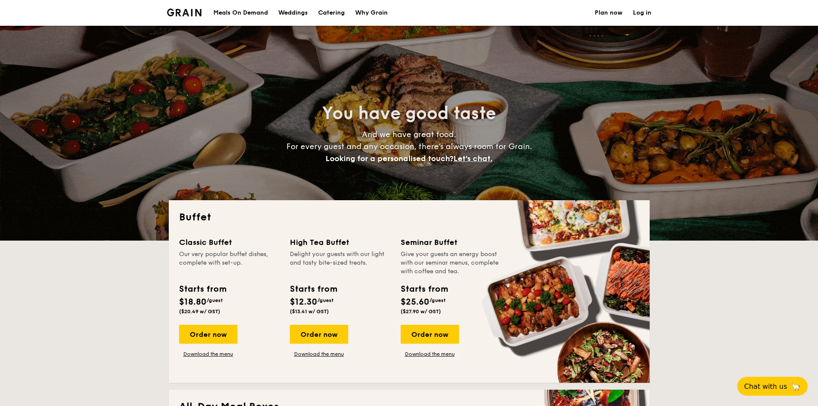
select select
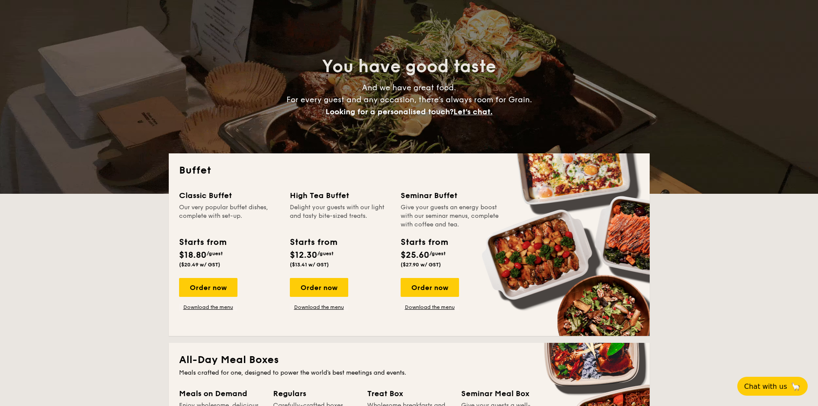
scroll to position [129, 0]
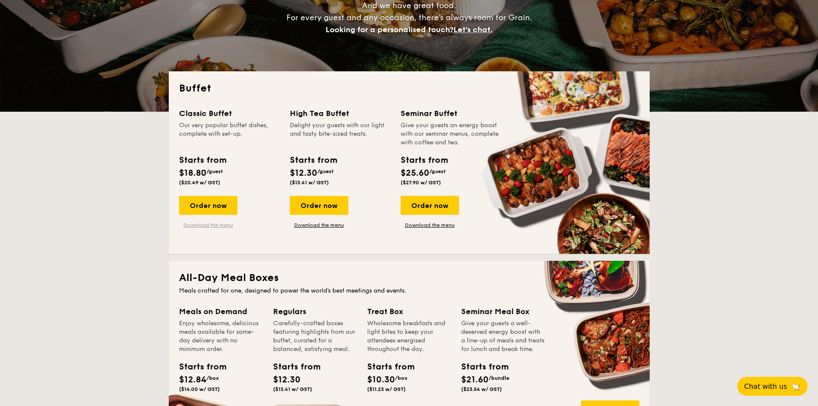
click at [203, 226] on link "Download the menu" at bounding box center [208, 225] width 58 height 7
